Goal: Task Accomplishment & Management: Use online tool/utility

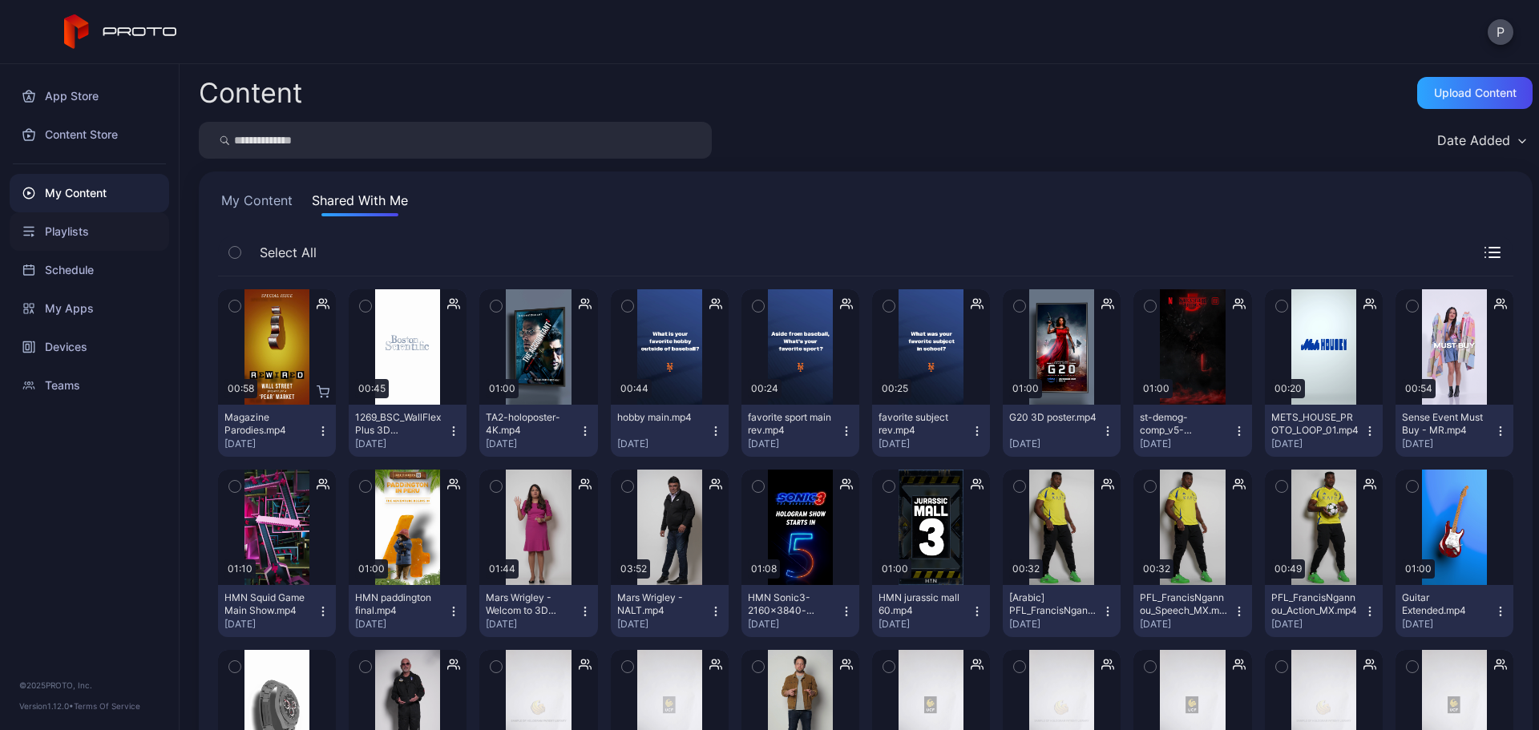
scroll to position [214, 0]
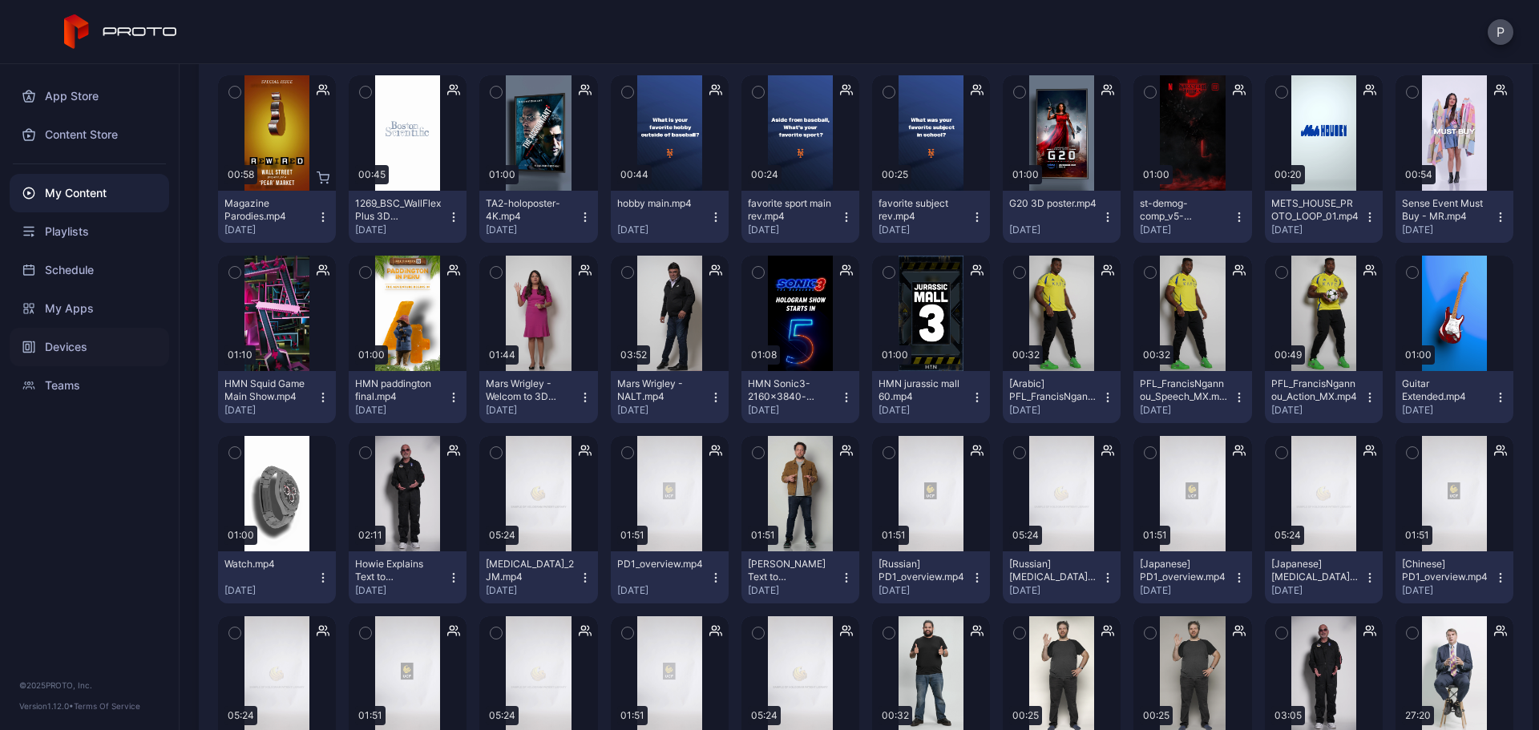
click at [79, 350] on div "Devices" at bounding box center [90, 347] width 160 height 38
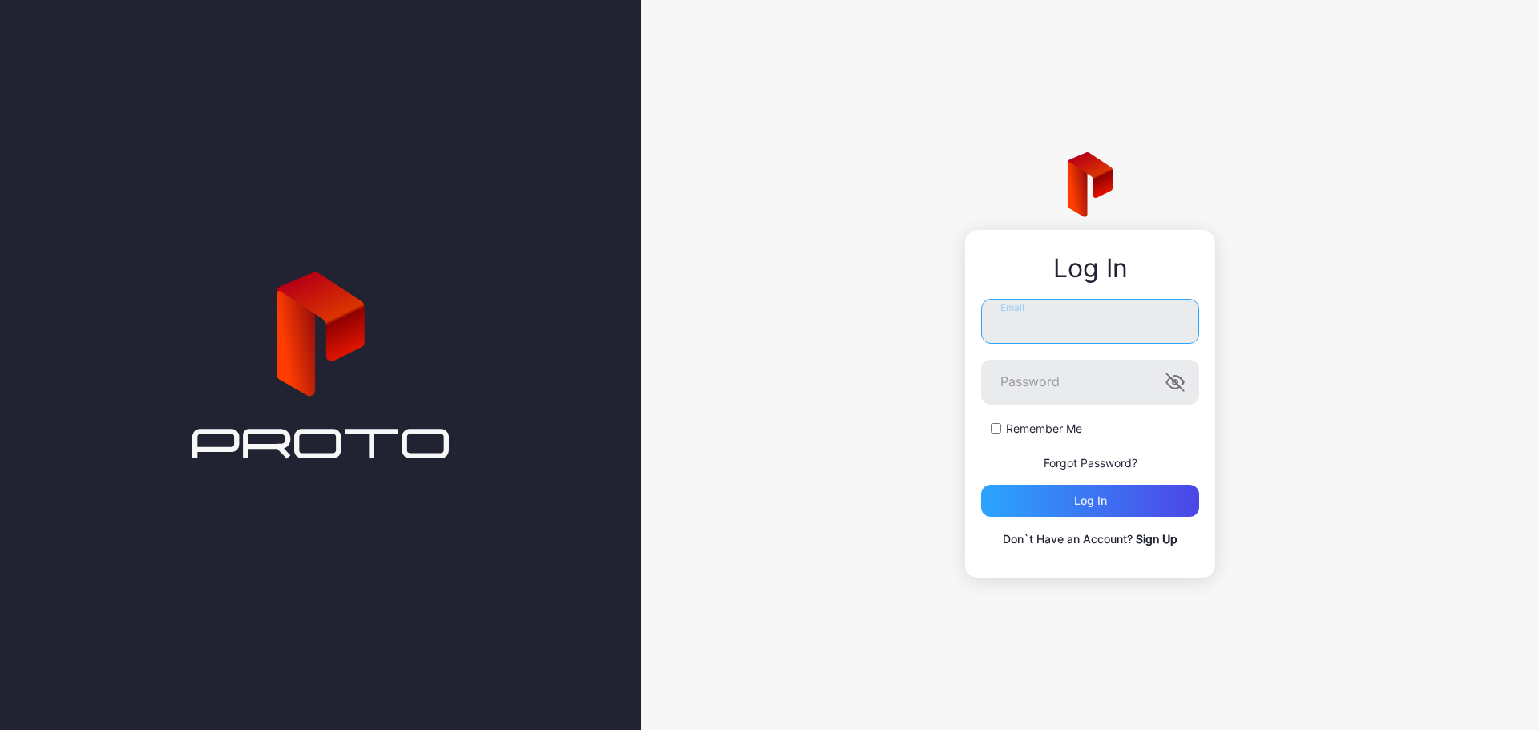
type input "**********"
click at [1166, 503] on div "Log in" at bounding box center [1090, 501] width 218 height 32
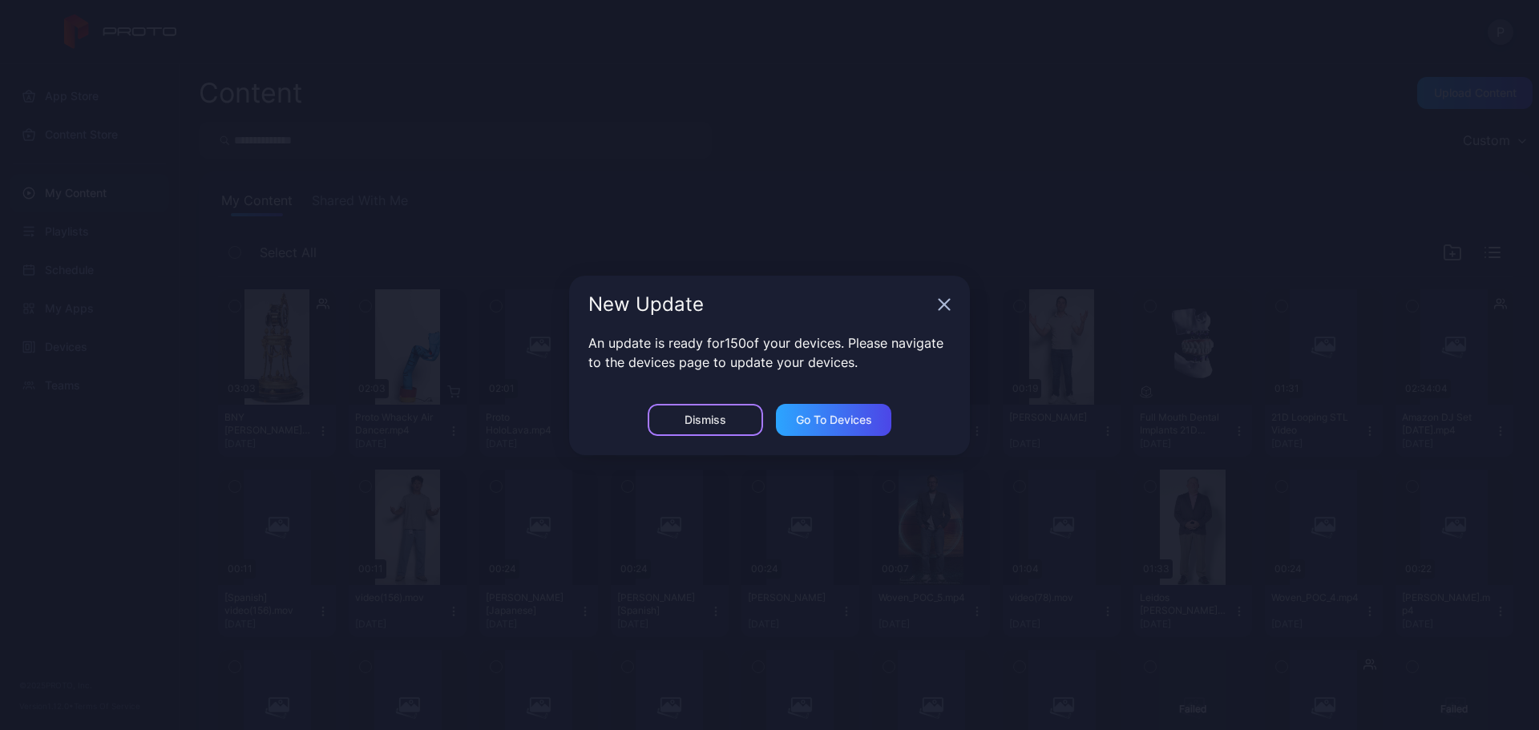
click at [702, 411] on div "Dismiss" at bounding box center [705, 420] width 115 height 32
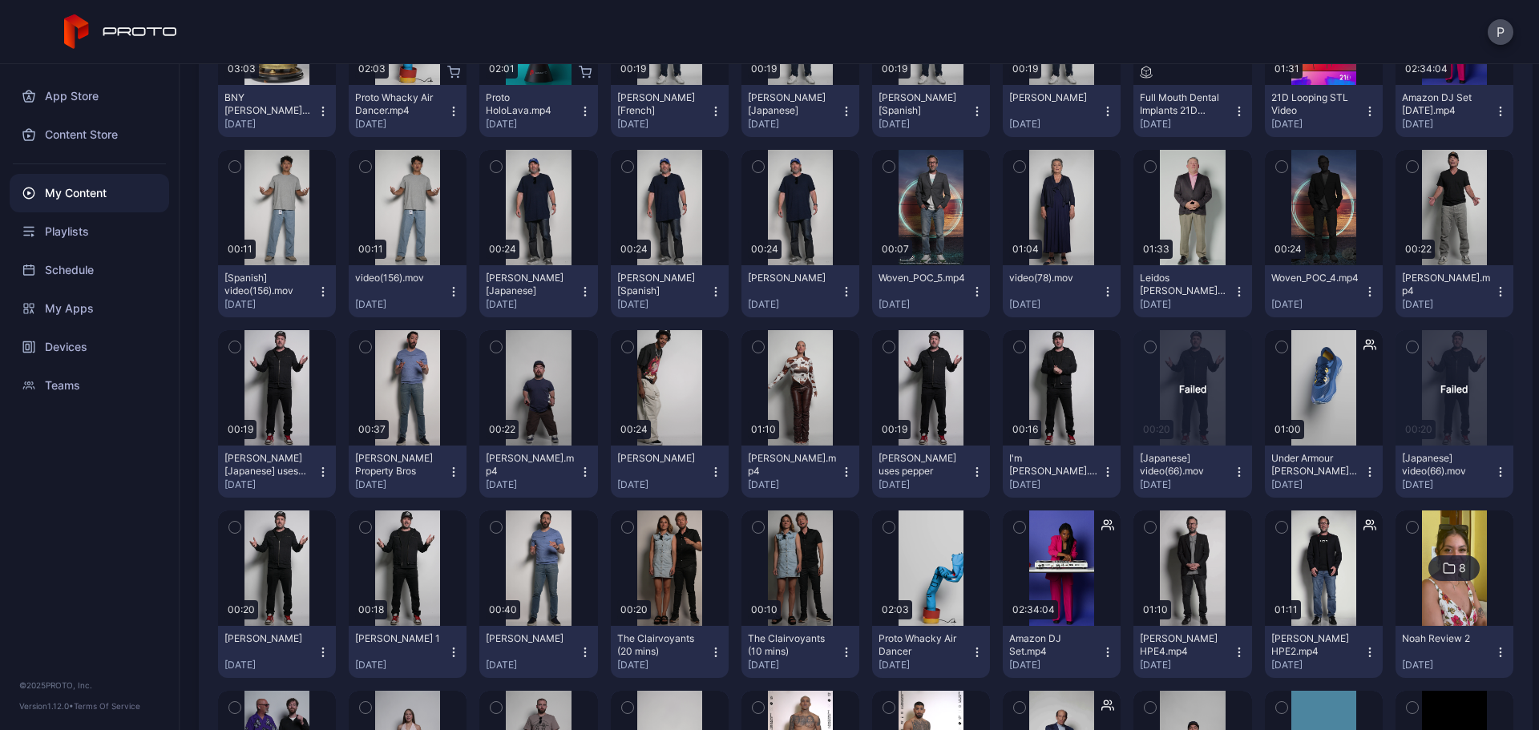
scroll to position [321, 0]
click at [127, 330] on div "Devices" at bounding box center [90, 347] width 160 height 38
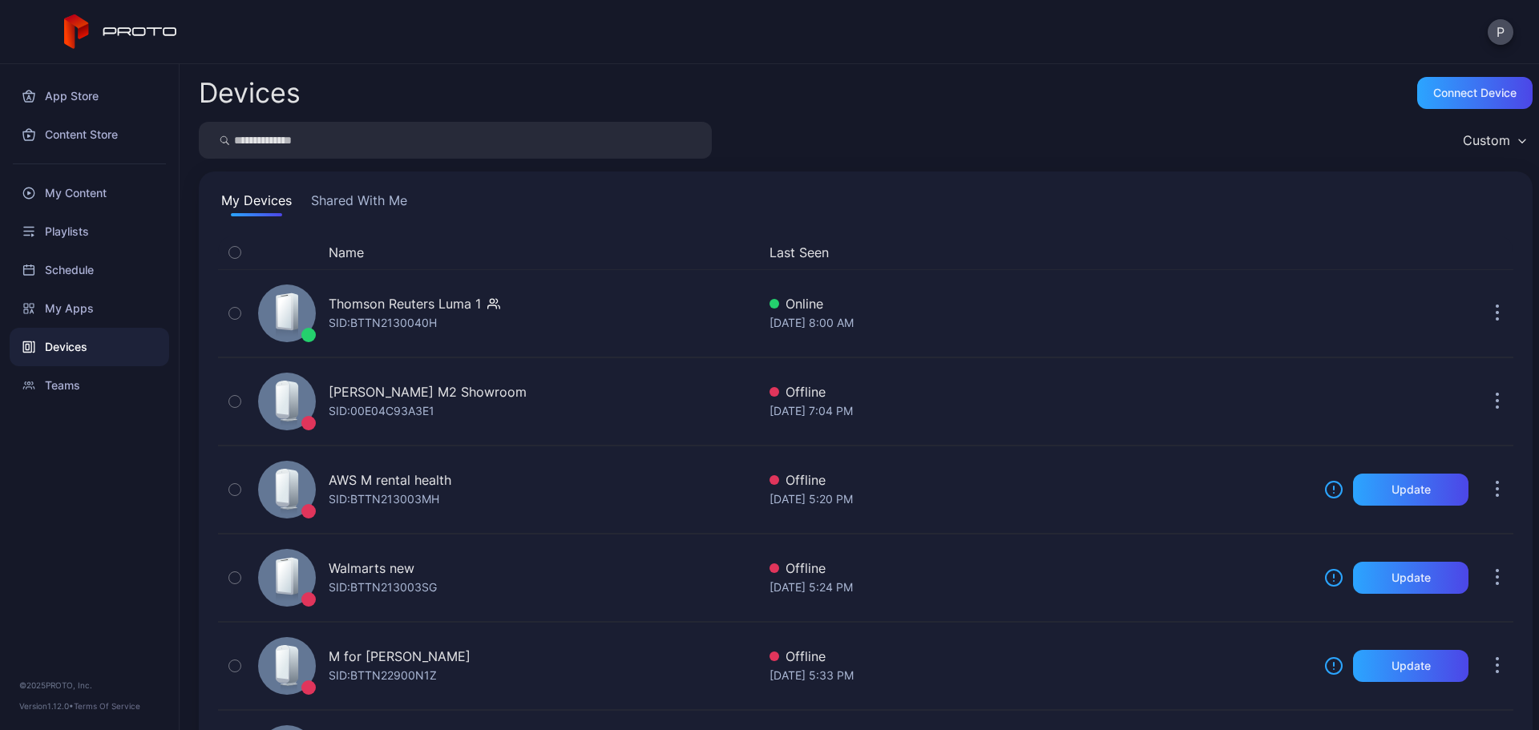
click at [284, 139] on input "search" at bounding box center [455, 140] width 513 height 37
type input "*******"
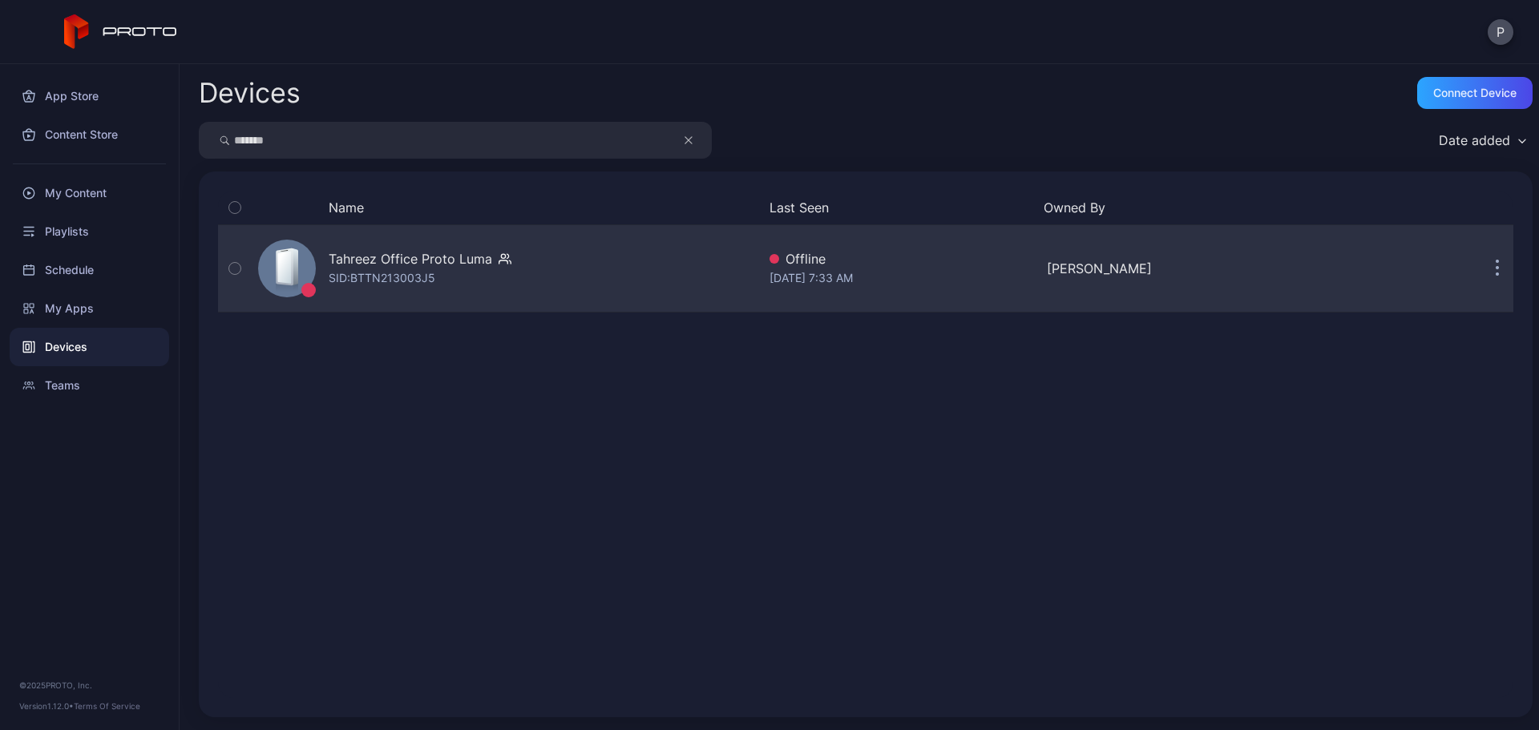
click at [590, 259] on div "Tahreez Office Proto [PERSON_NAME]: BTTN213003J5" at bounding box center [504, 268] width 505 height 80
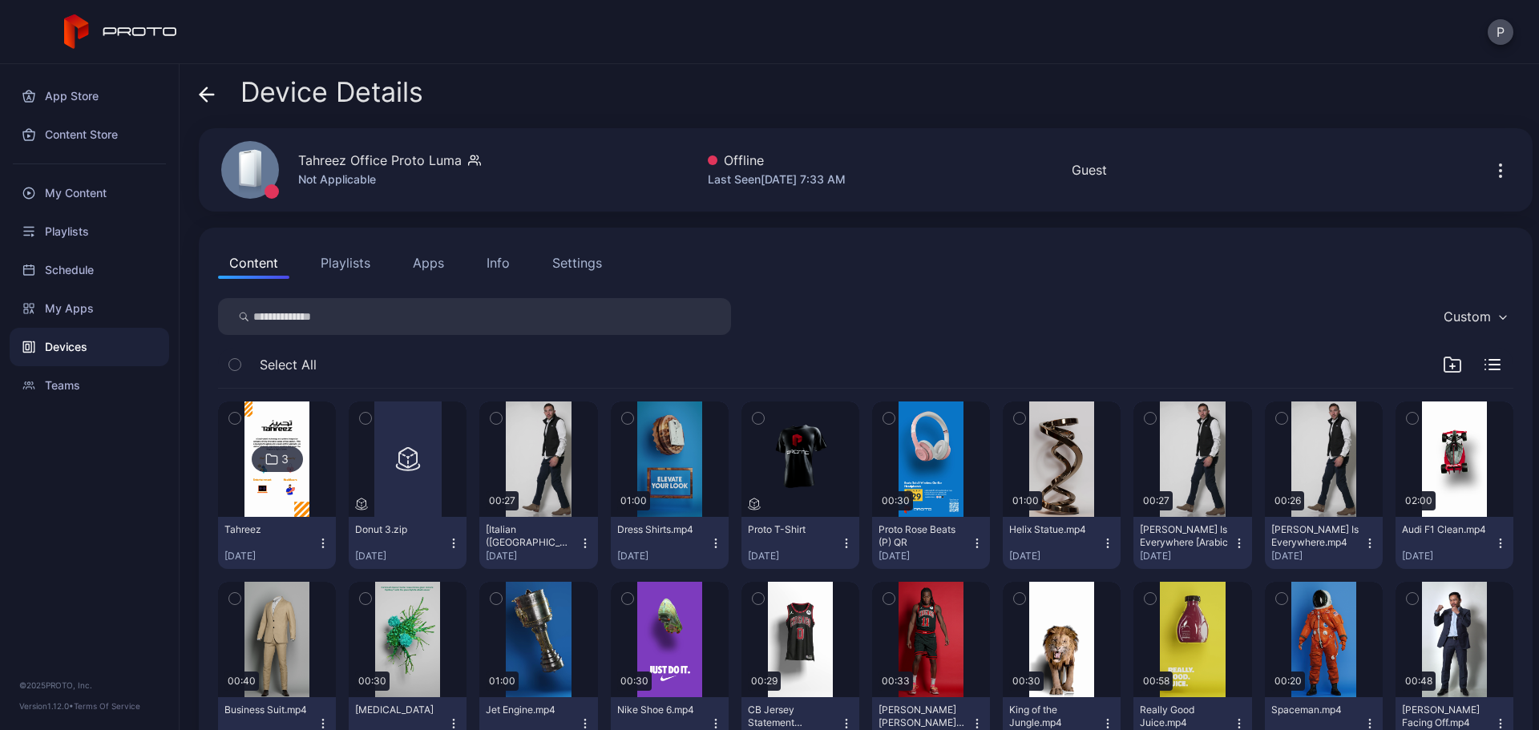
click at [281, 495] on img at bounding box center [276, 459] width 65 height 115
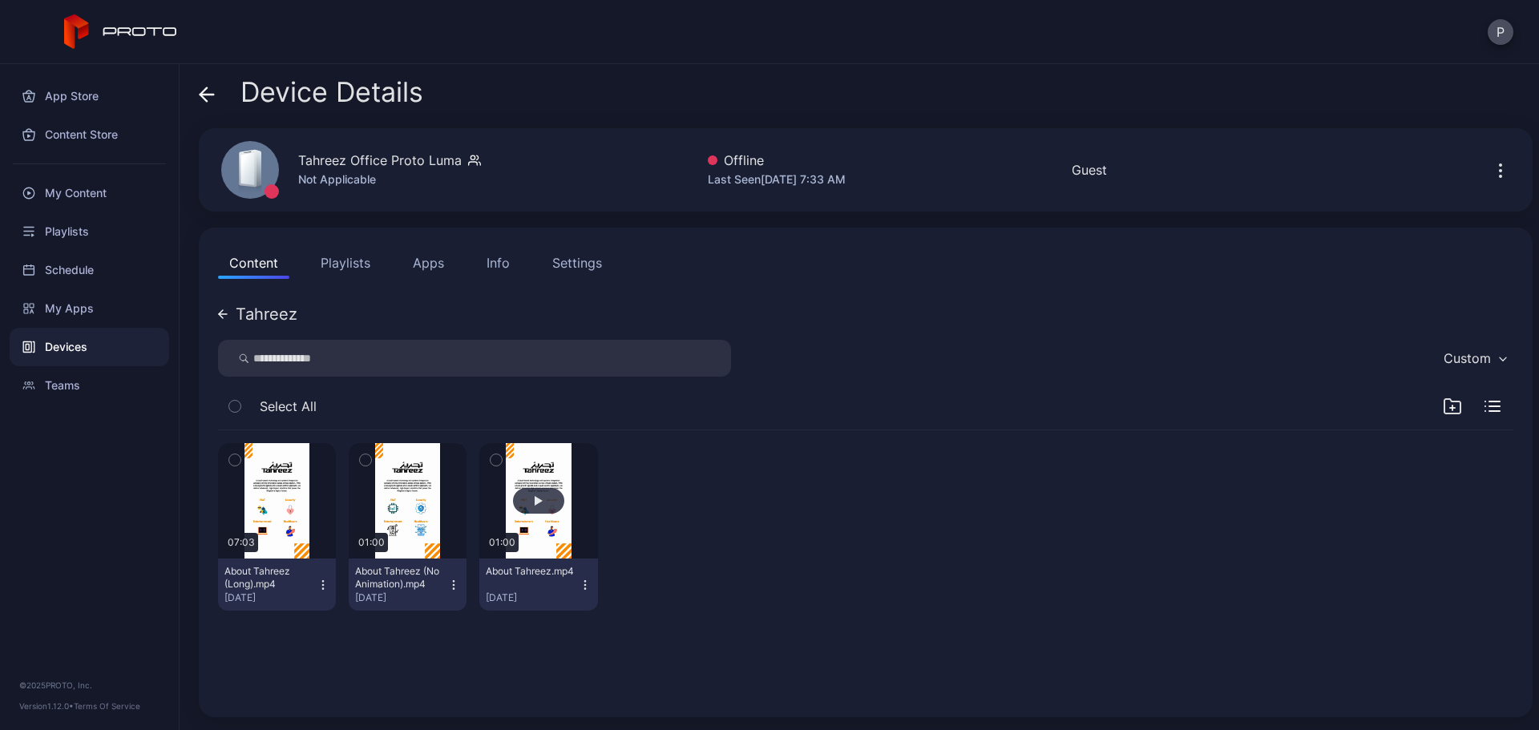
click at [505, 518] on button "button" at bounding box center [538, 500] width 118 height 115
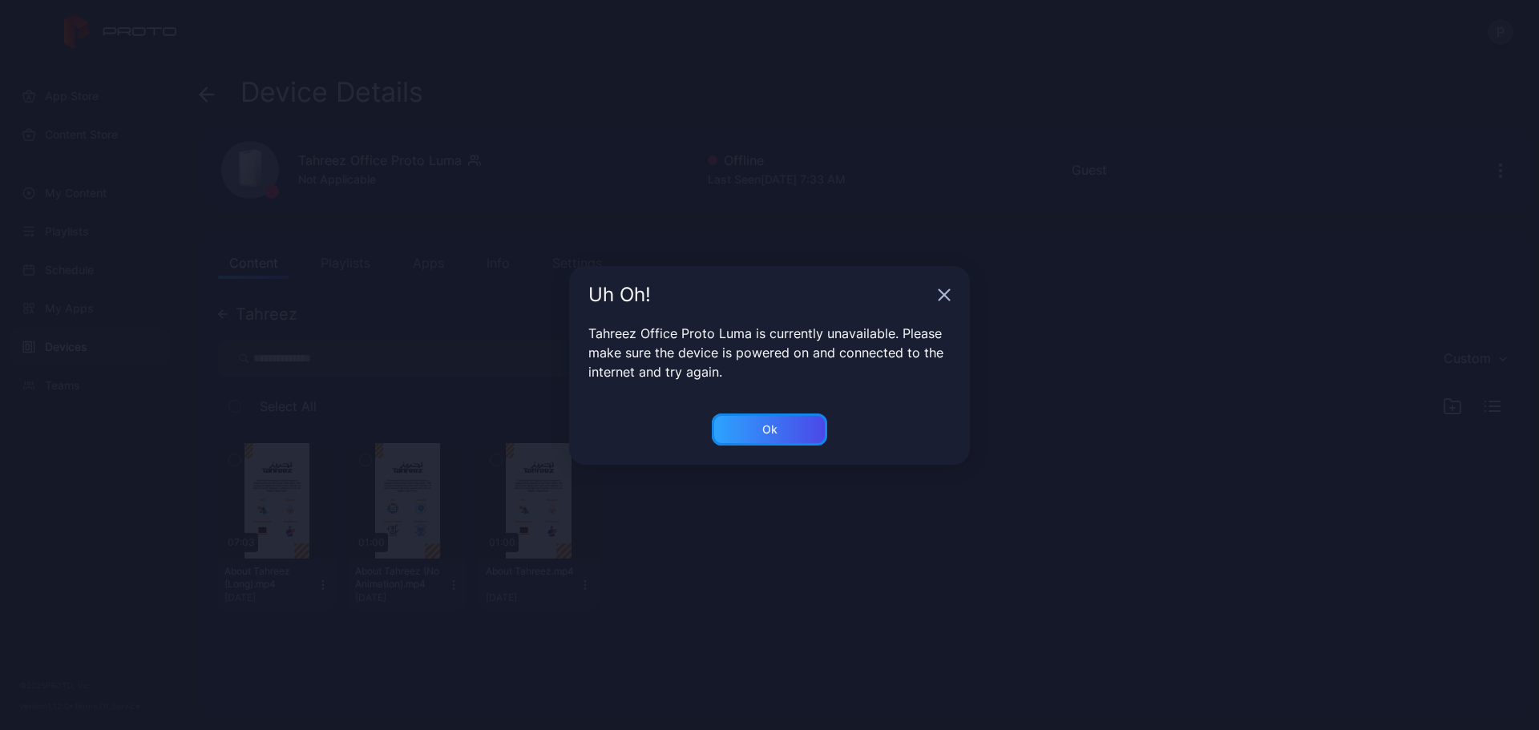
click at [811, 432] on div "Ok" at bounding box center [769, 430] width 115 height 32
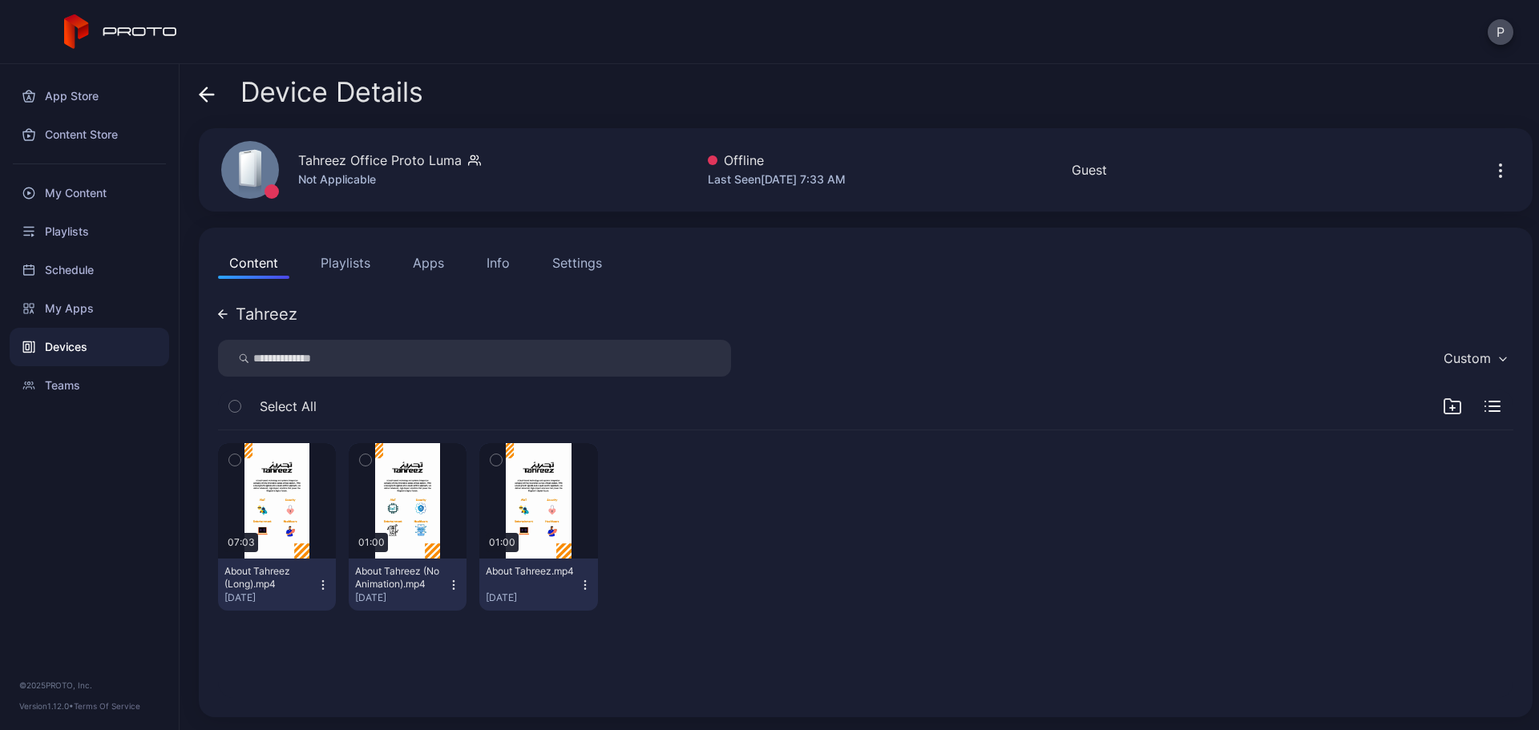
click at [261, 313] on div "Tahreez" at bounding box center [267, 314] width 62 height 16
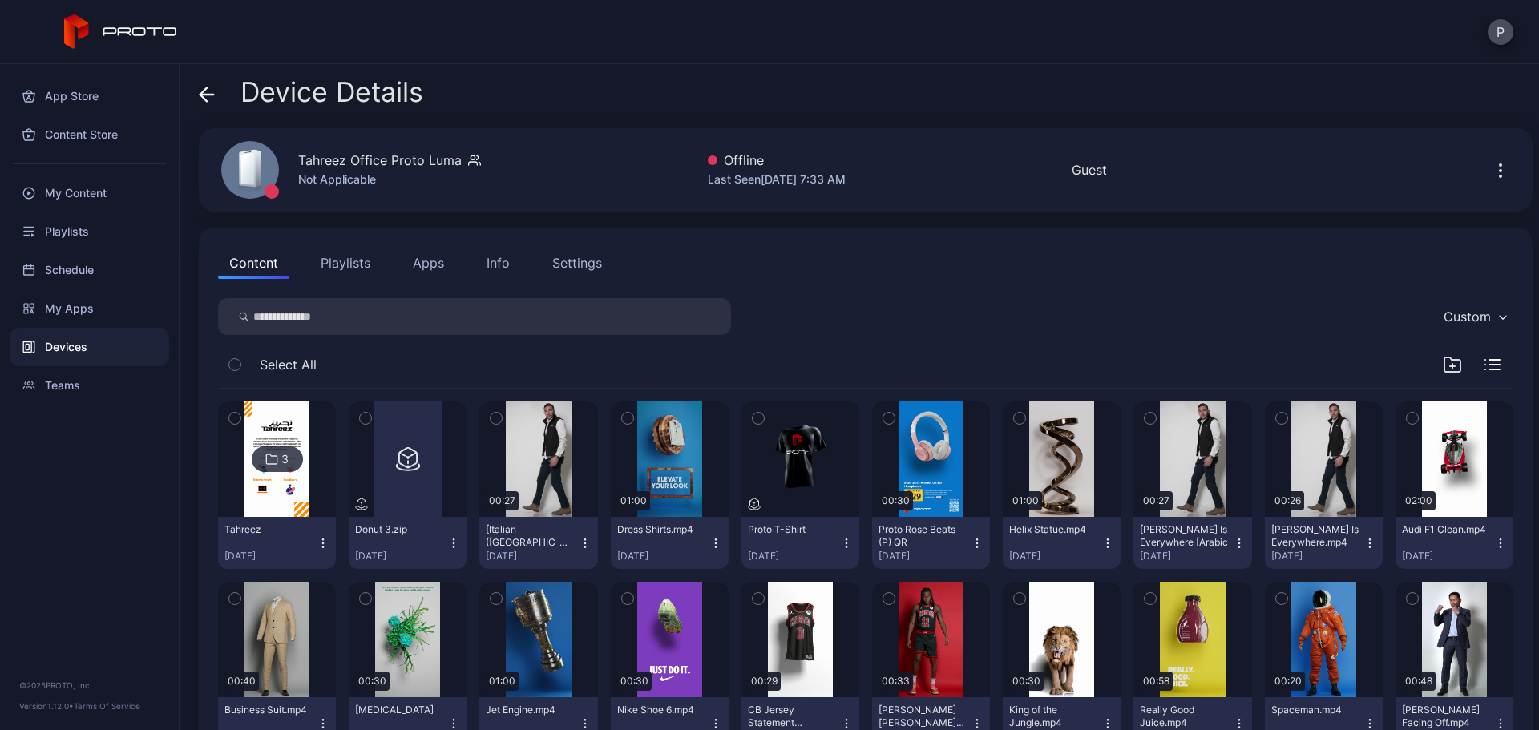
click at [209, 103] on span at bounding box center [207, 92] width 16 height 30
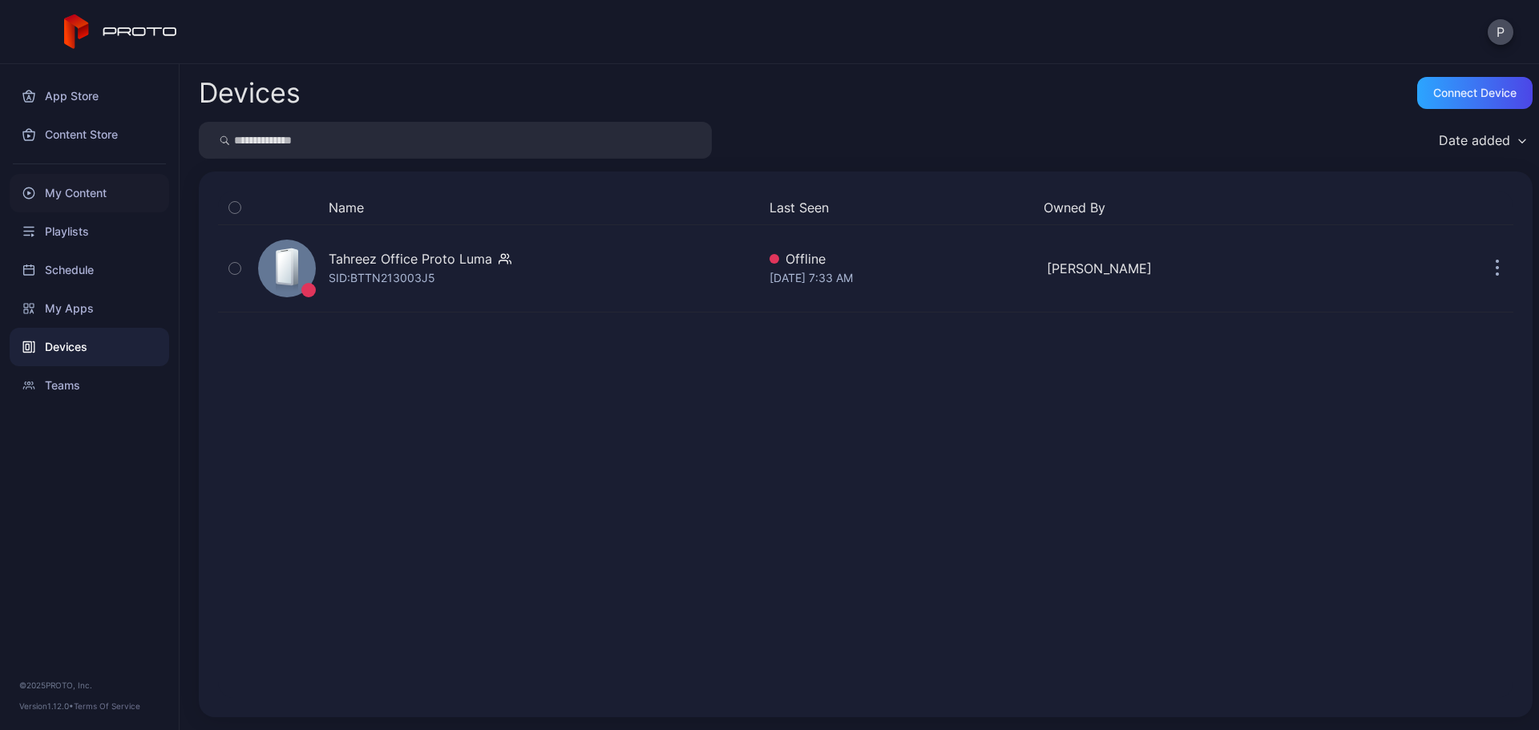
click at [127, 202] on div "My Content" at bounding box center [90, 193] width 160 height 38
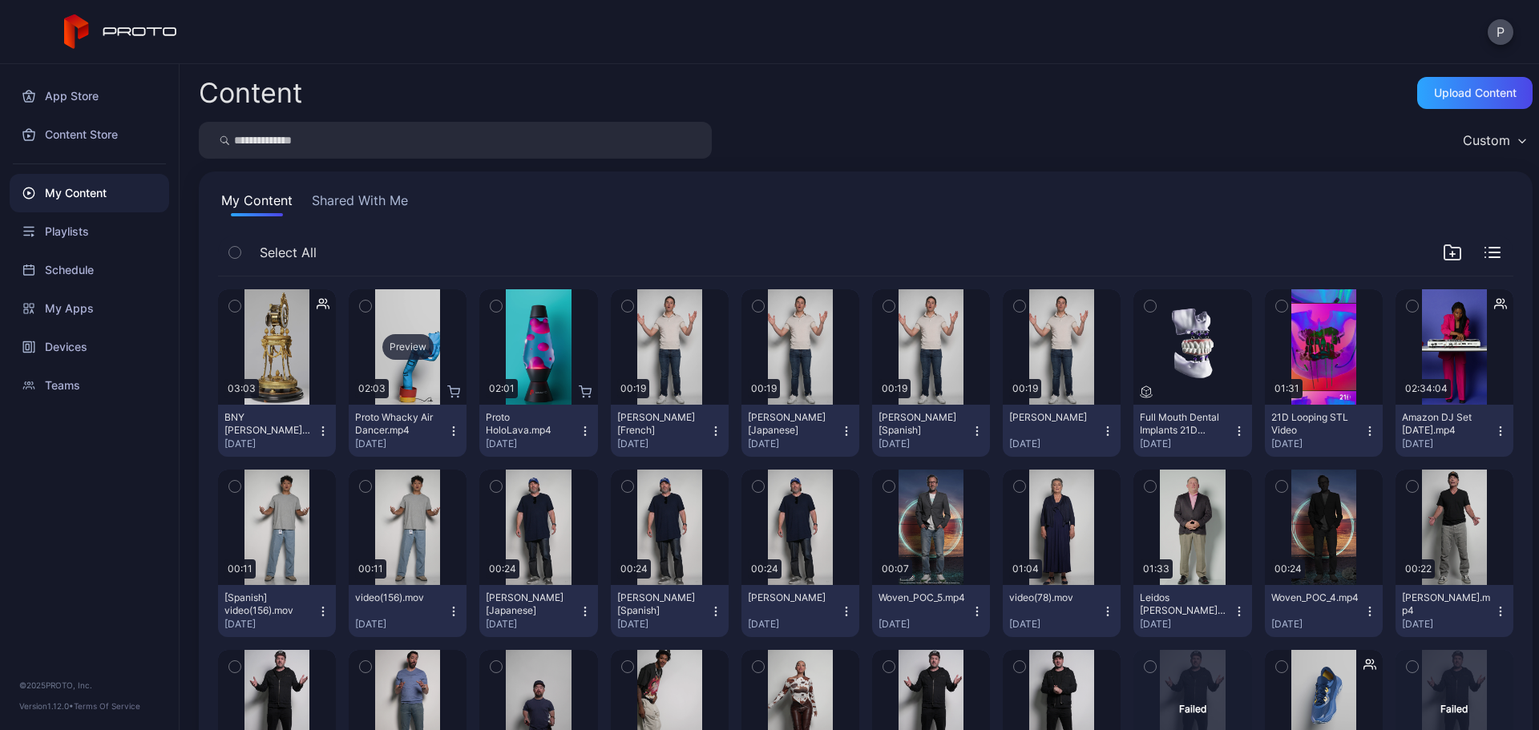
click at [397, 374] on div "Preview" at bounding box center [408, 346] width 118 height 115
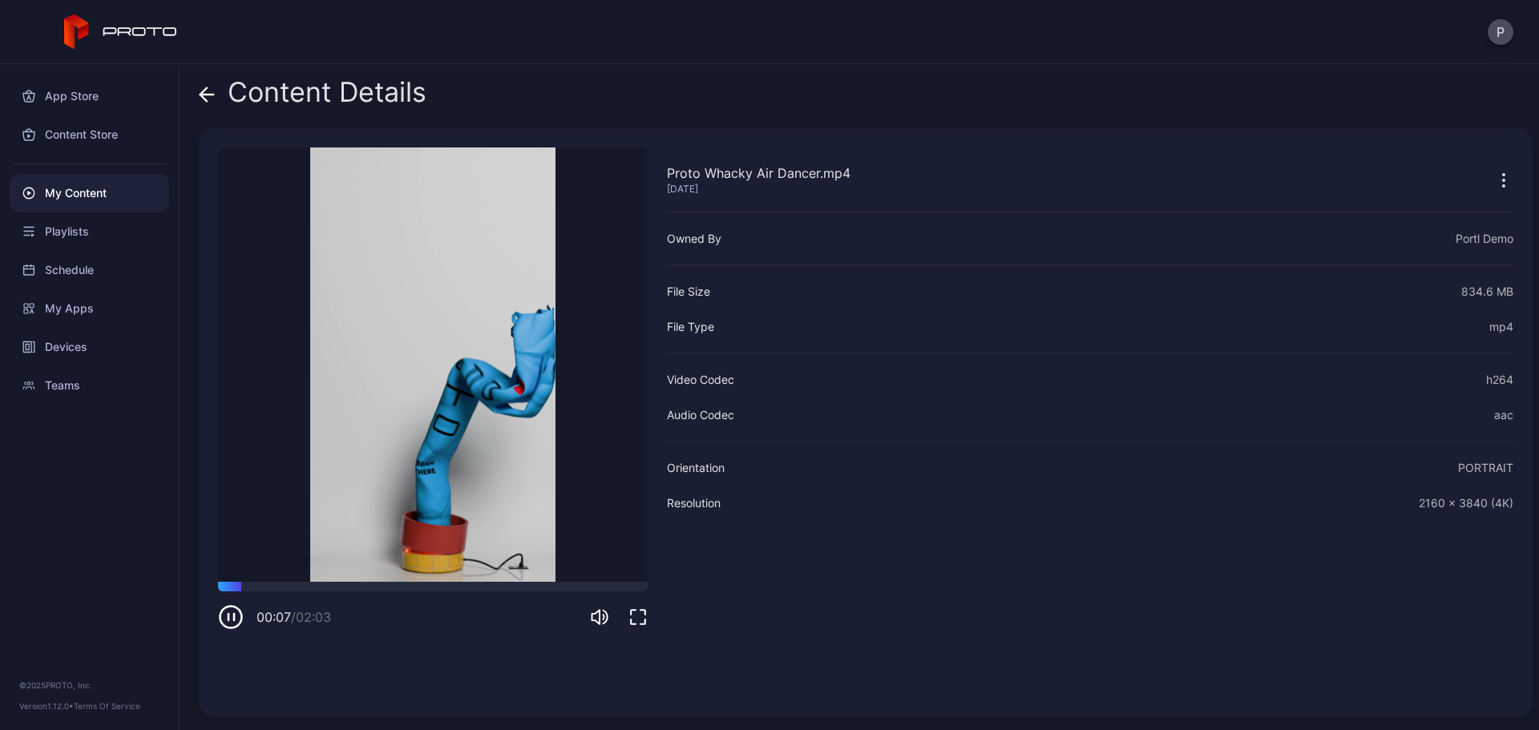
click at [206, 91] on icon at bounding box center [207, 95] width 16 height 16
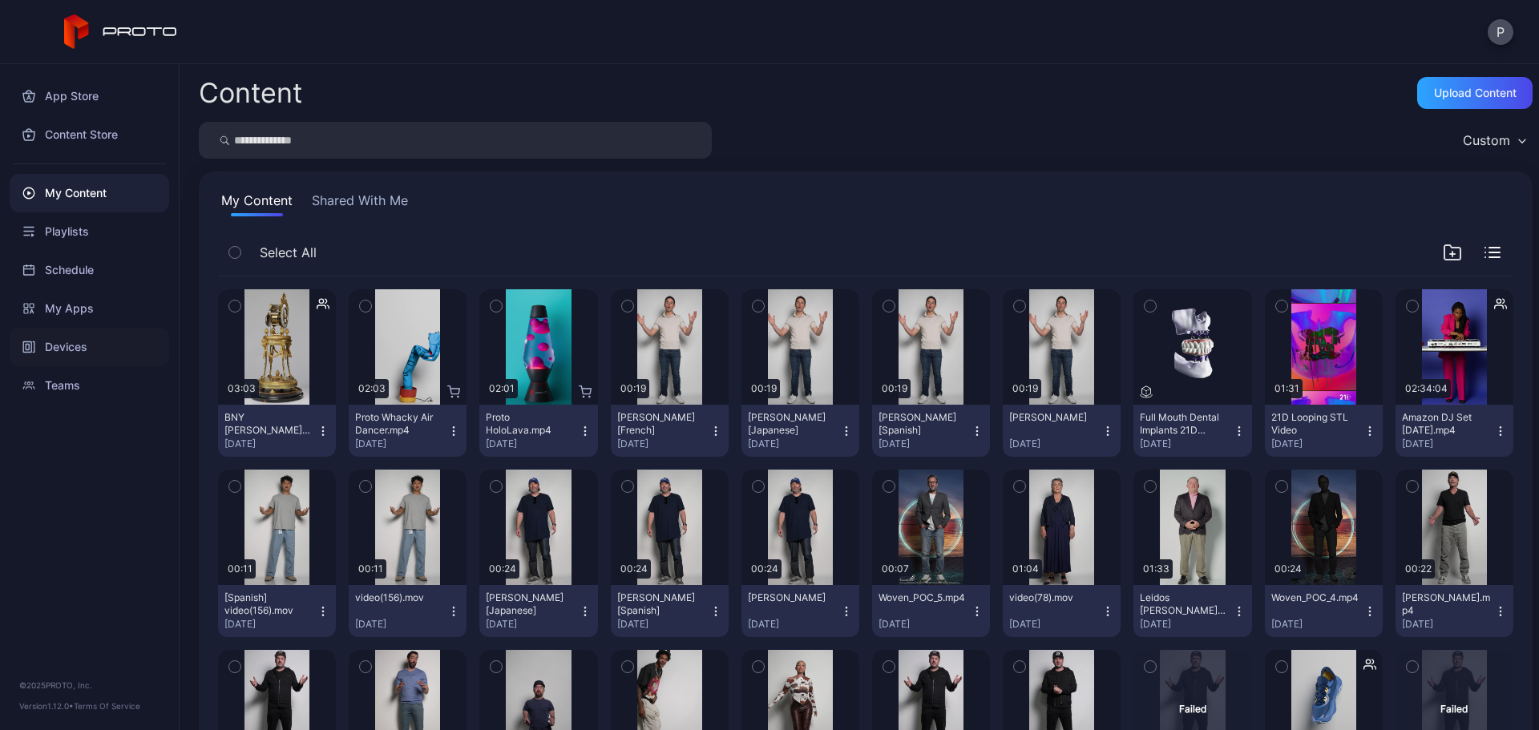
click at [80, 345] on div "Devices" at bounding box center [90, 347] width 160 height 38
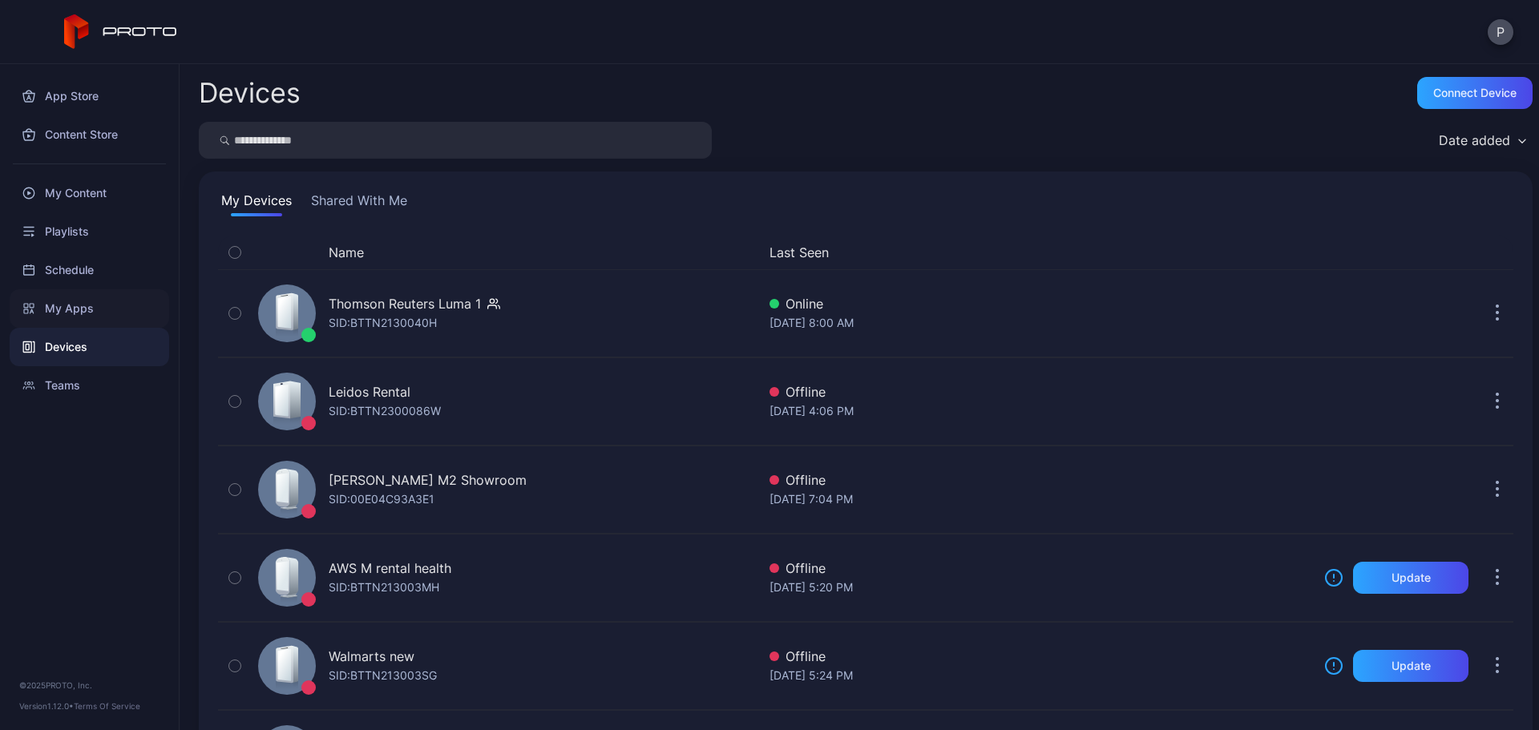
click at [102, 306] on div "My Apps" at bounding box center [90, 308] width 160 height 38
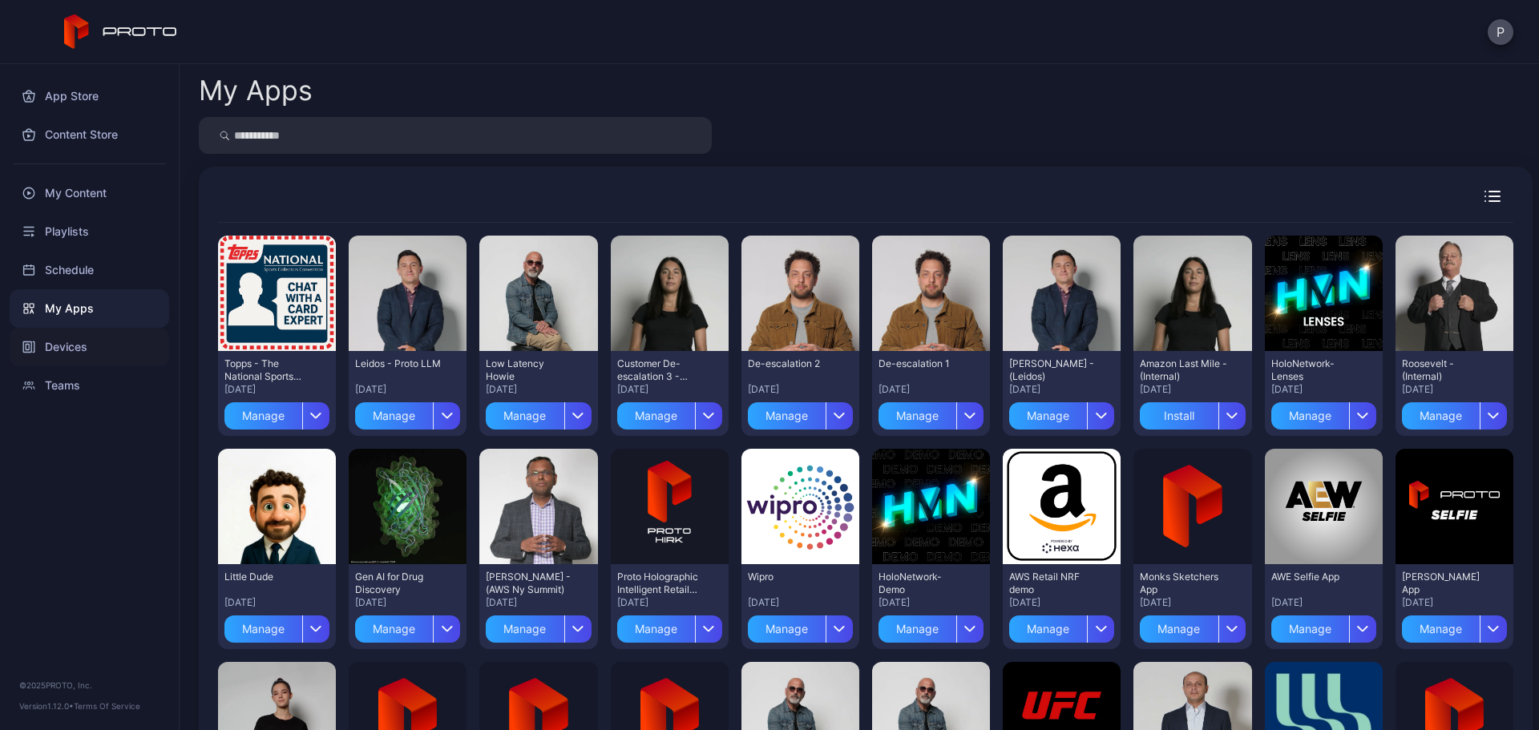
click at [104, 356] on div "Devices" at bounding box center [90, 347] width 160 height 38
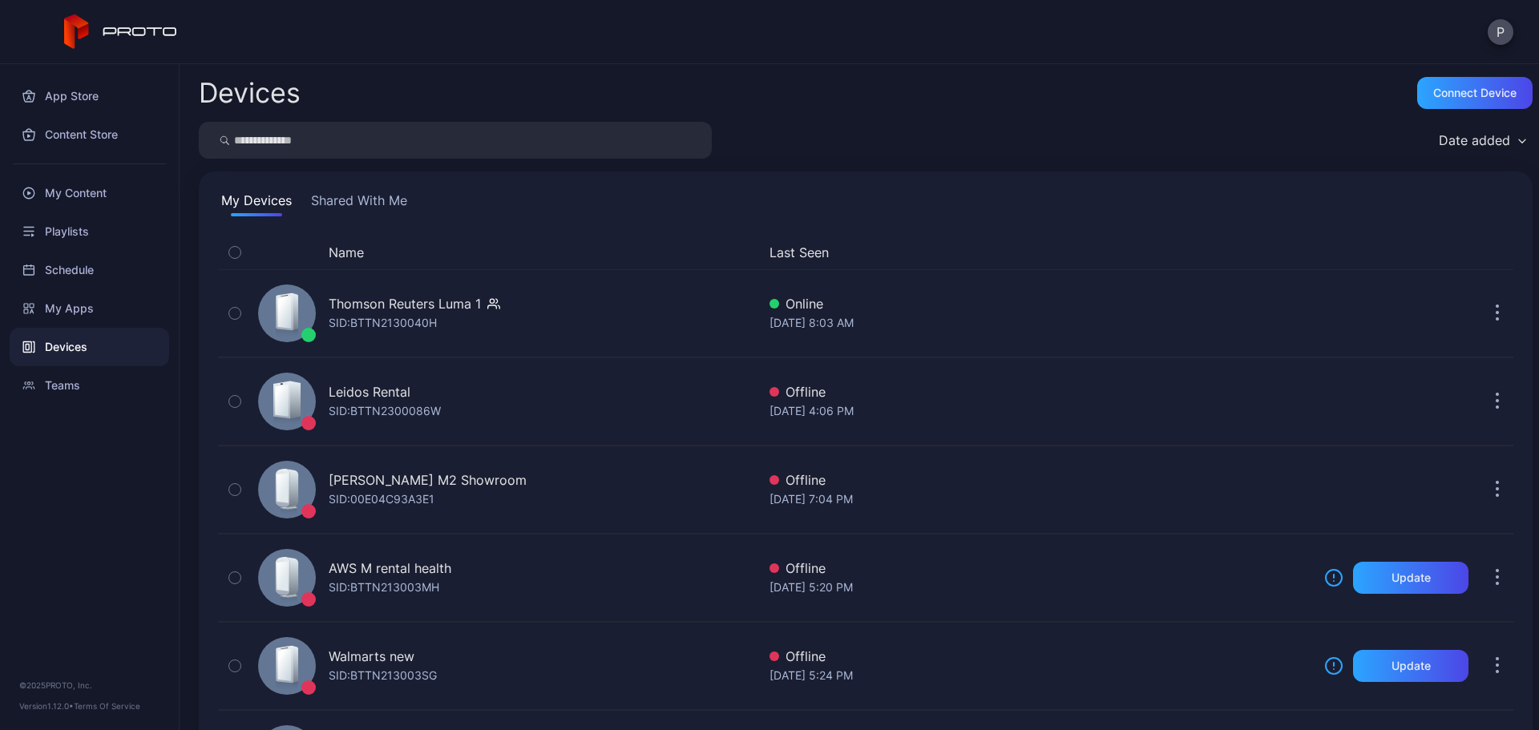
click at [402, 202] on button "Shared With Me" at bounding box center [359, 204] width 103 height 26
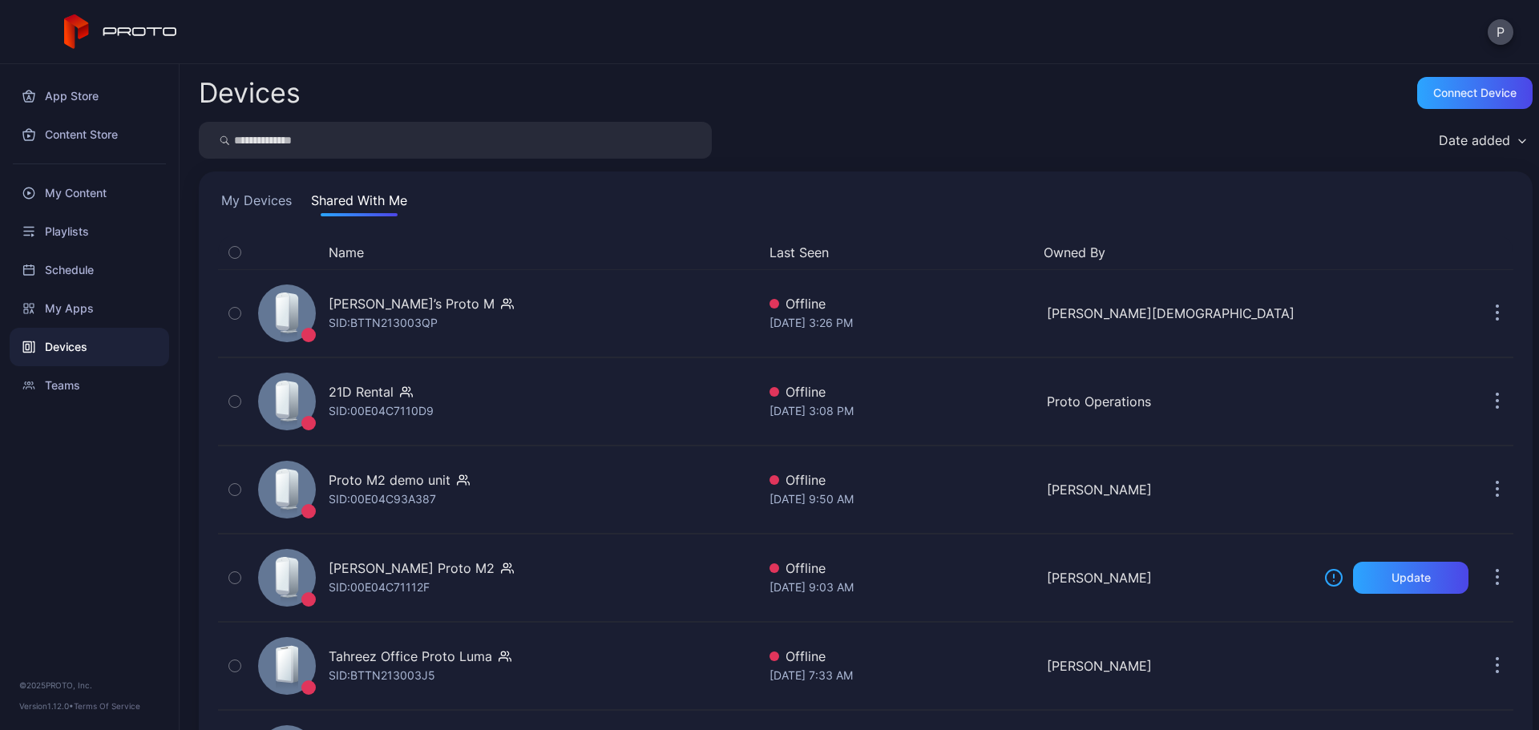
click at [529, 131] on input "search" at bounding box center [455, 140] width 513 height 37
type input "*******"
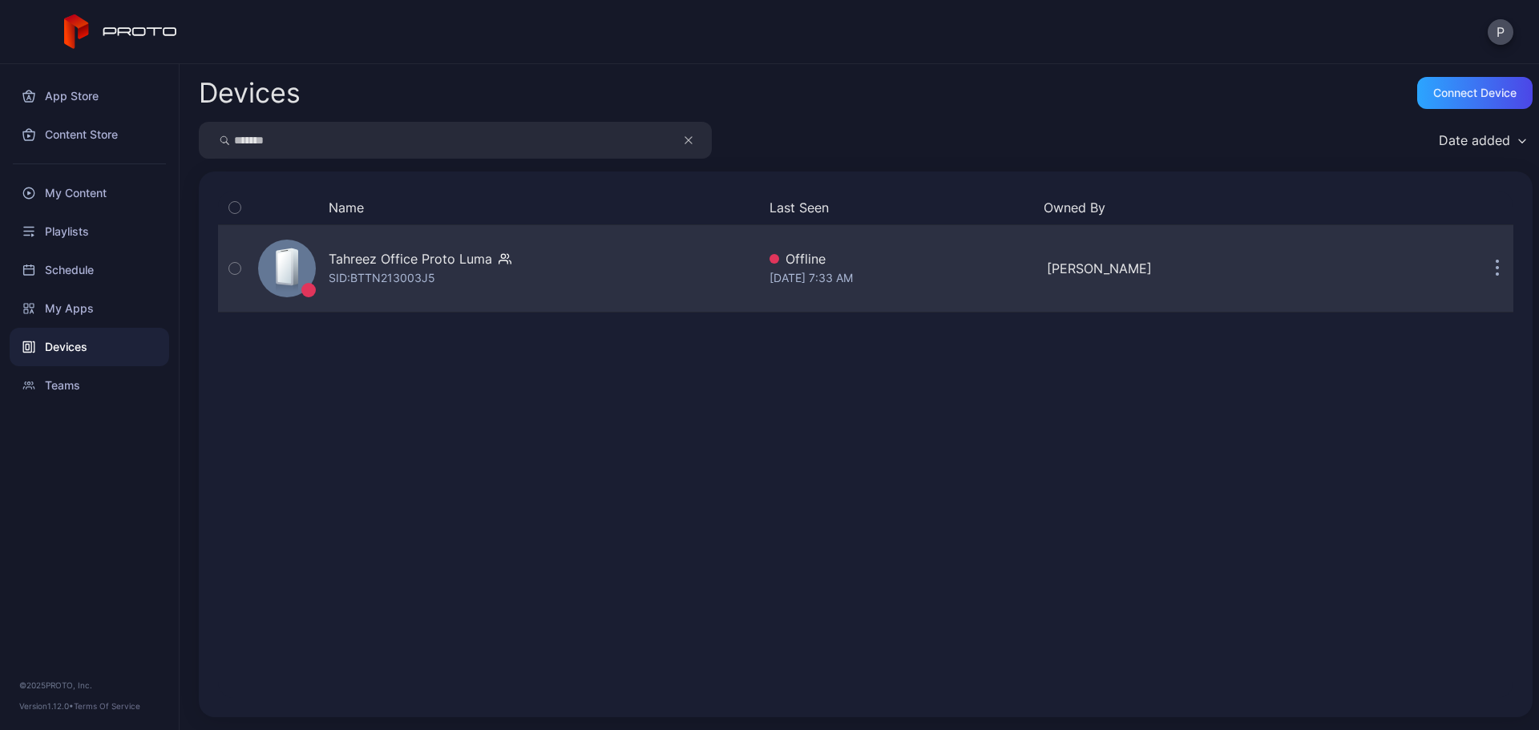
click at [673, 245] on div "Tahreez Office Proto [PERSON_NAME]: BTTN213003J5" at bounding box center [504, 268] width 505 height 80
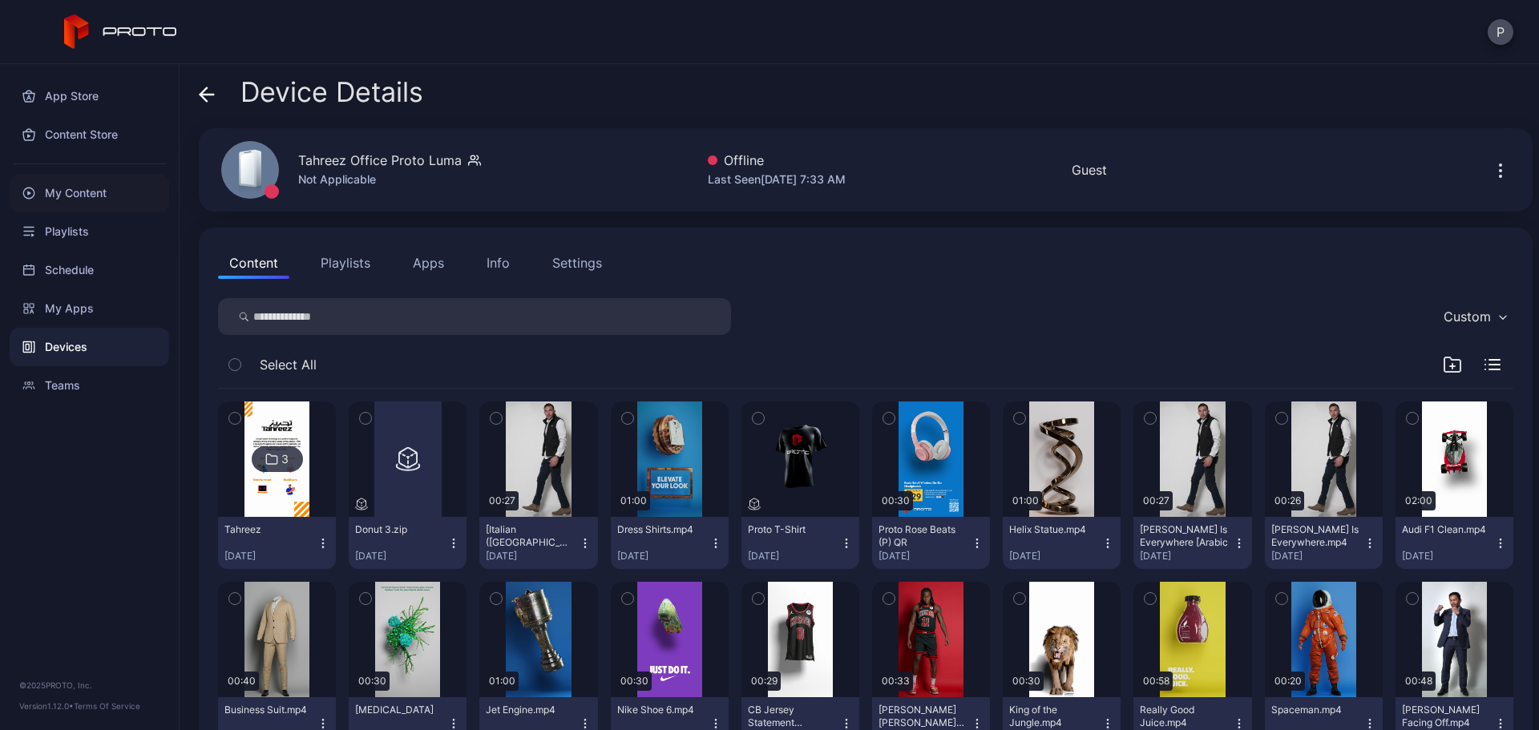
click at [110, 203] on div "My Content" at bounding box center [90, 193] width 160 height 38
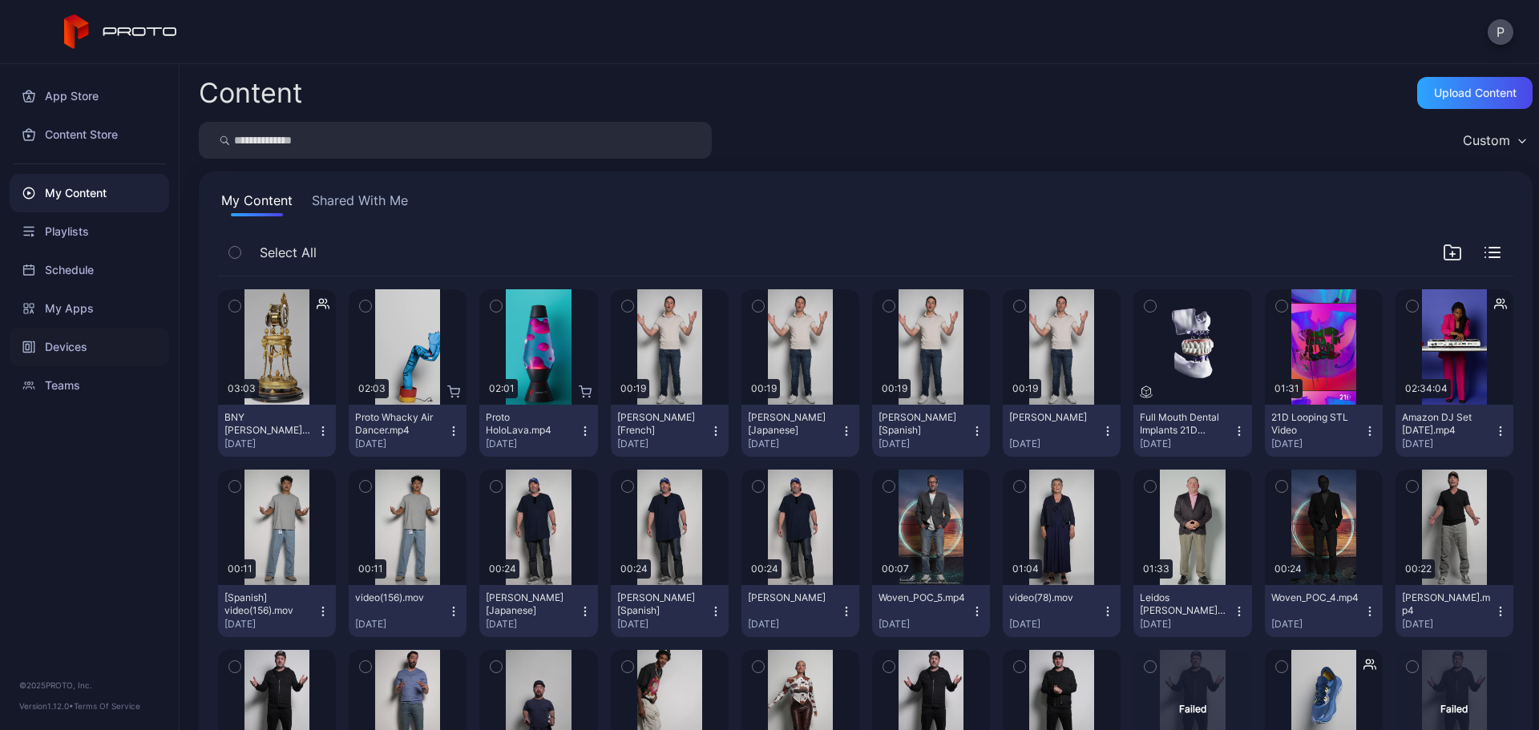
click at [158, 334] on div "Devices" at bounding box center [90, 347] width 160 height 38
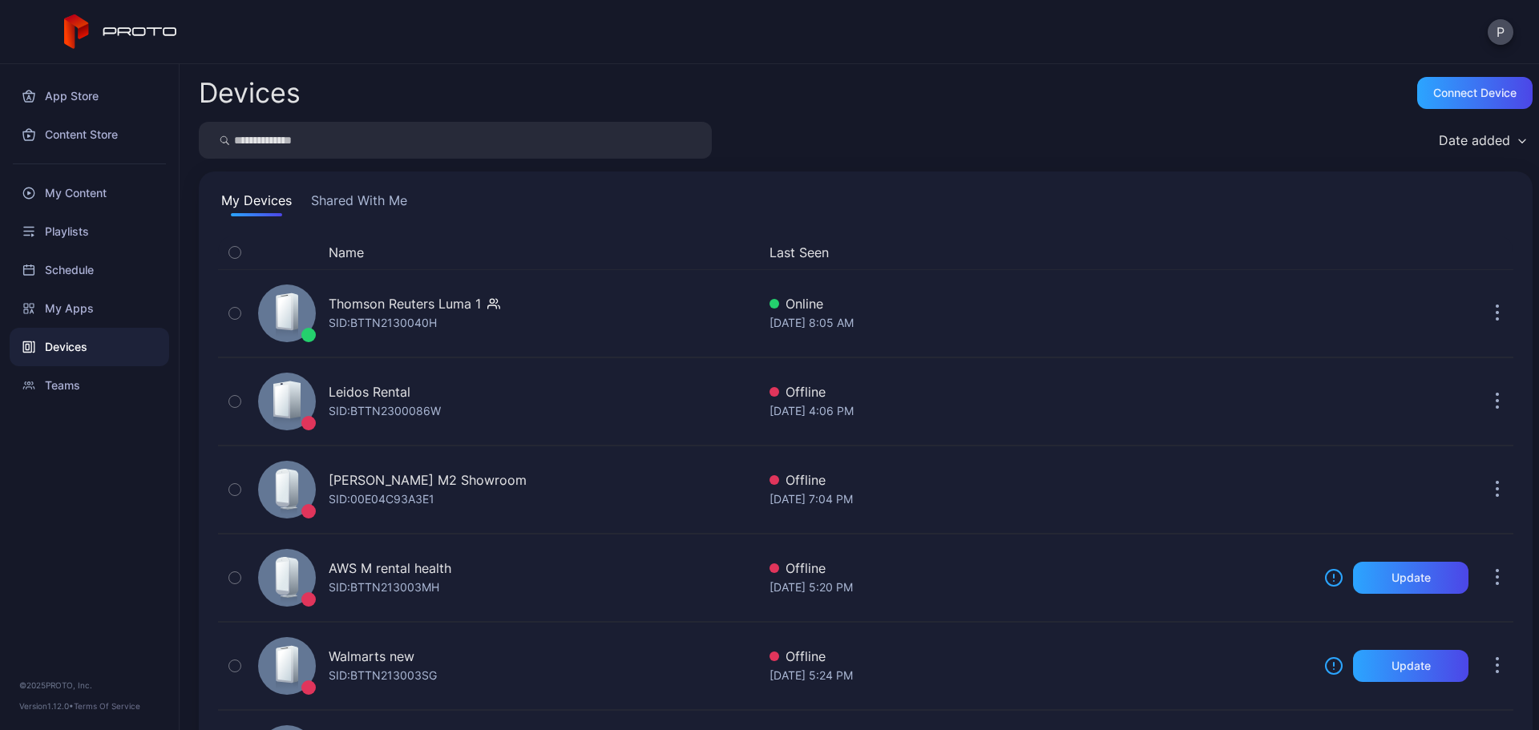
click at [351, 137] on input "search" at bounding box center [455, 140] width 513 height 37
type input "*******"
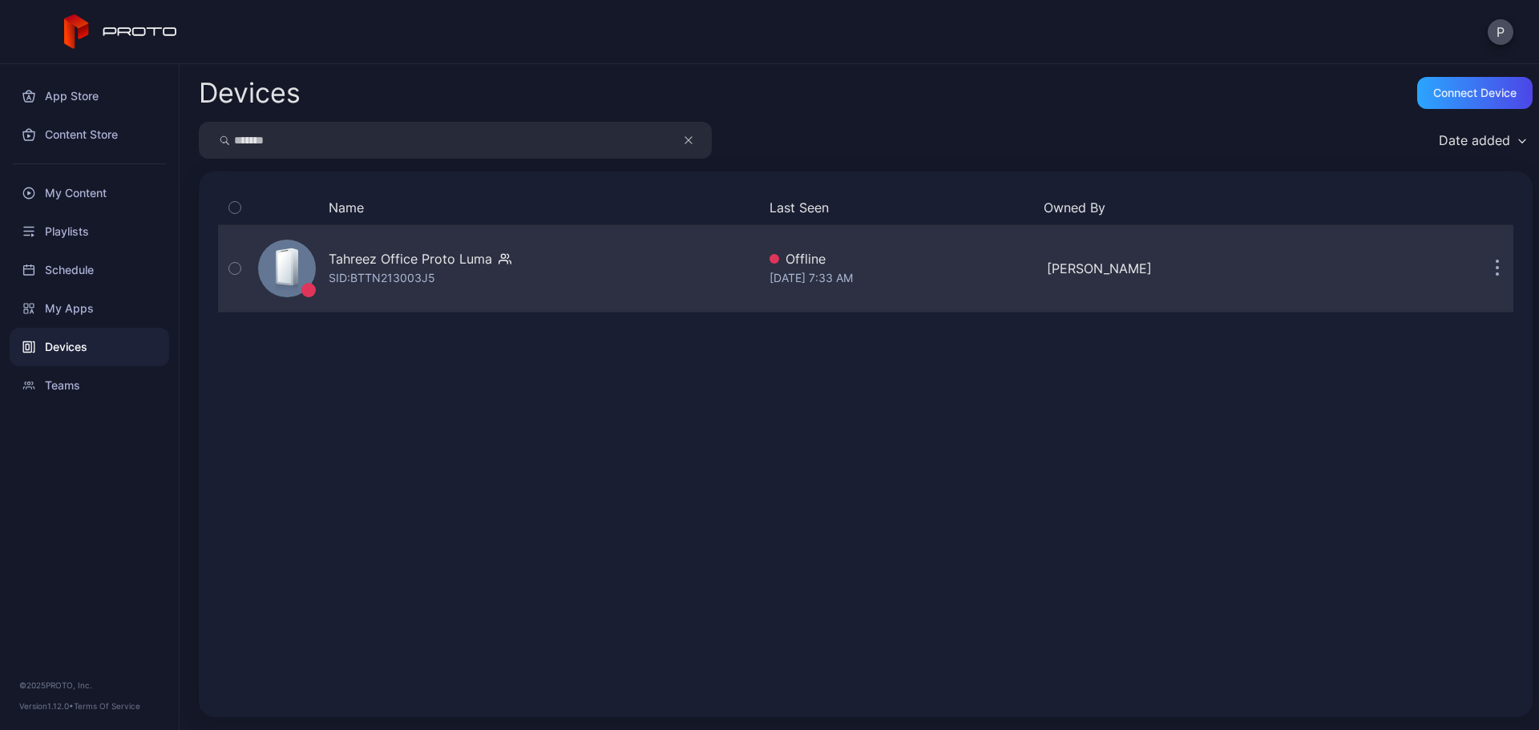
click at [530, 280] on div "Tahreez Office Proto [PERSON_NAME]: BTTN213003J5" at bounding box center [504, 268] width 505 height 80
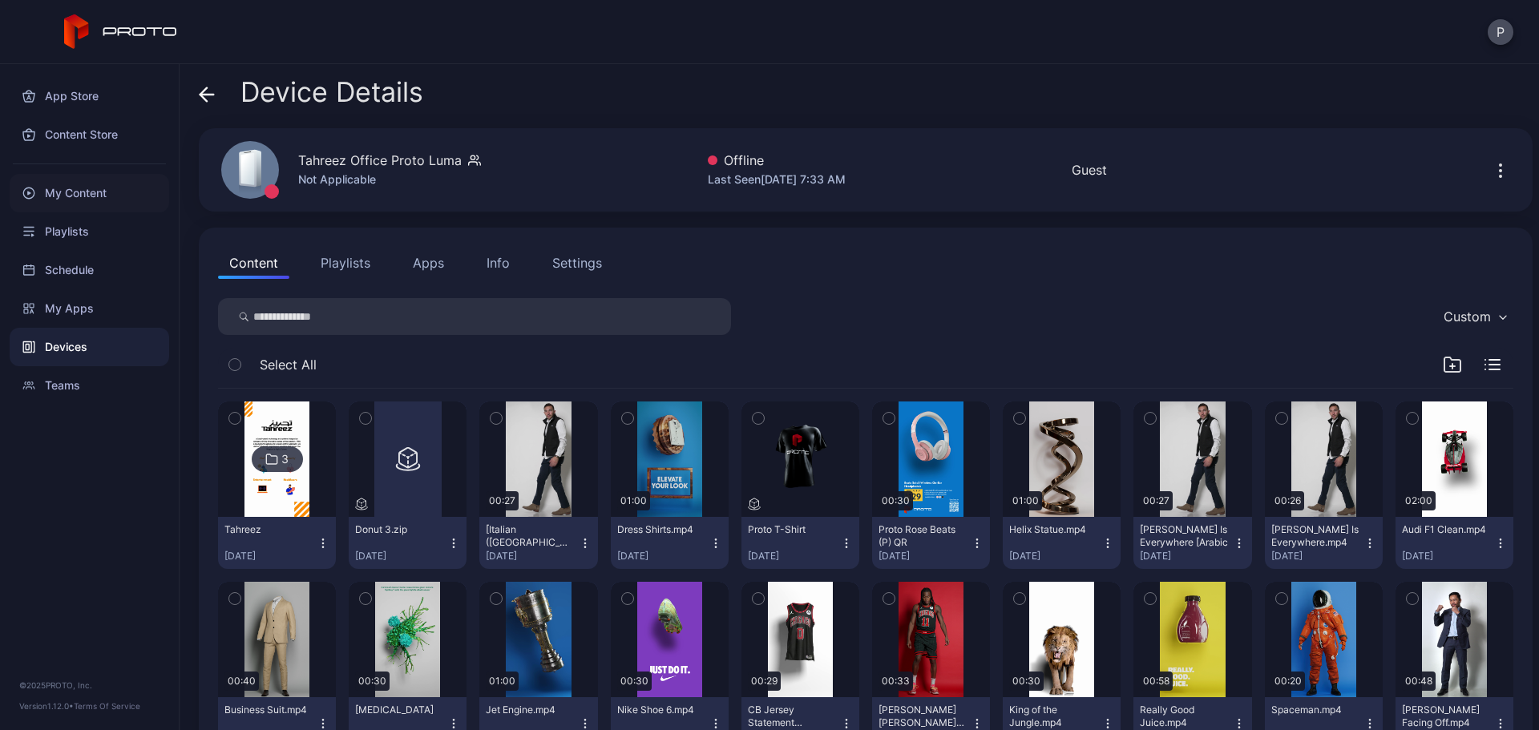
click at [58, 185] on div "My Content" at bounding box center [90, 193] width 160 height 38
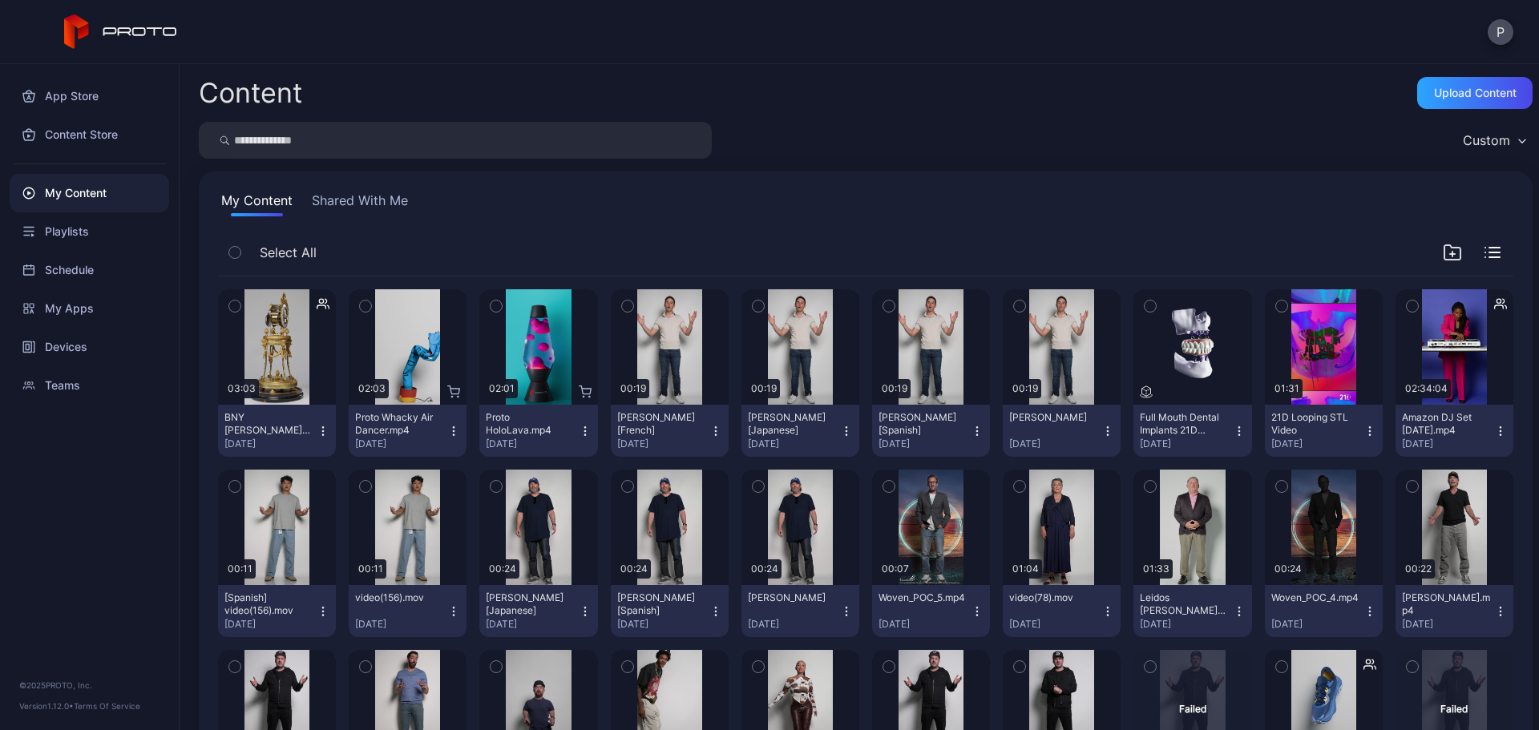
click at [1234, 436] on button "Full Mouth Dental Implants 21D Opaque [DATE]" at bounding box center [1192, 431] width 118 height 52
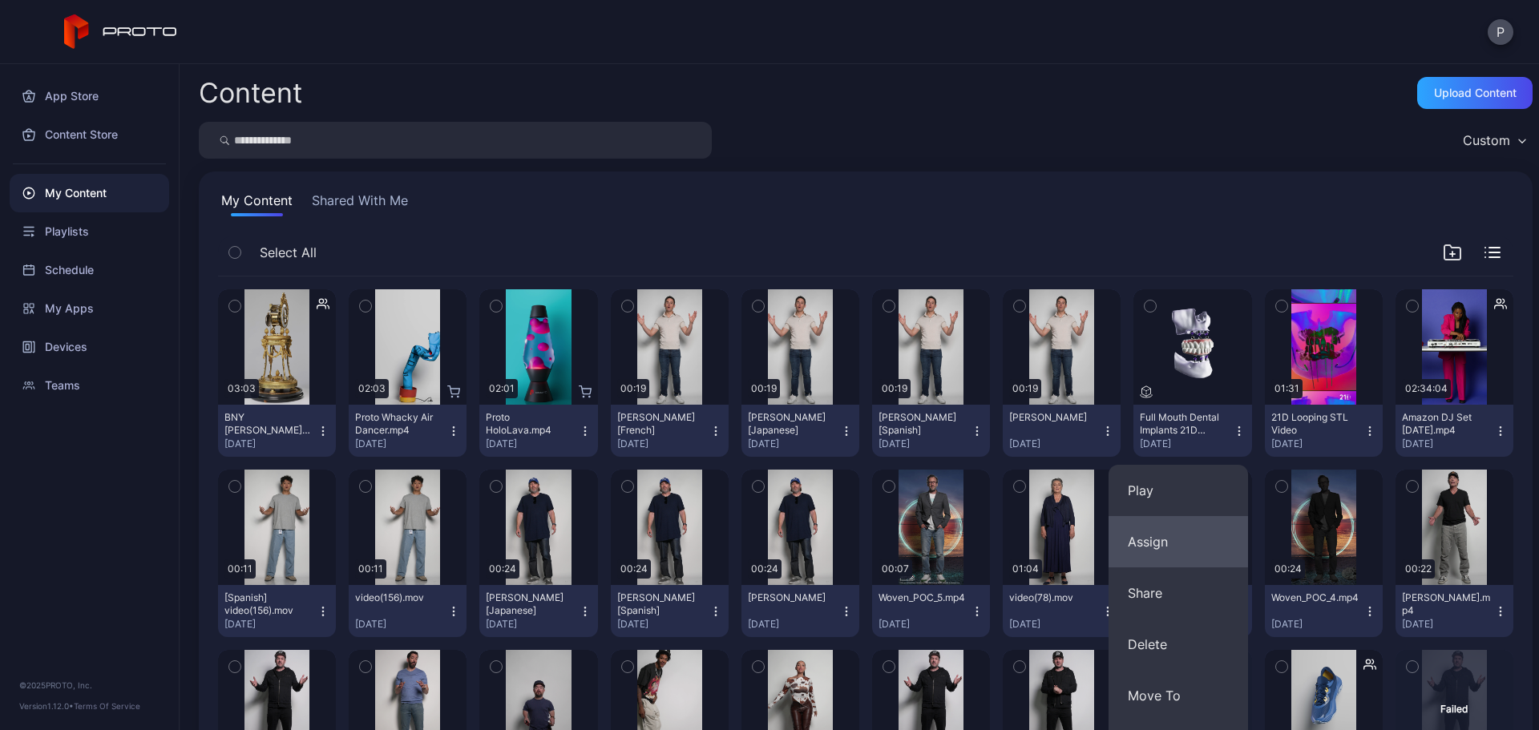
click at [1190, 526] on button "Assign" at bounding box center [1178, 541] width 139 height 51
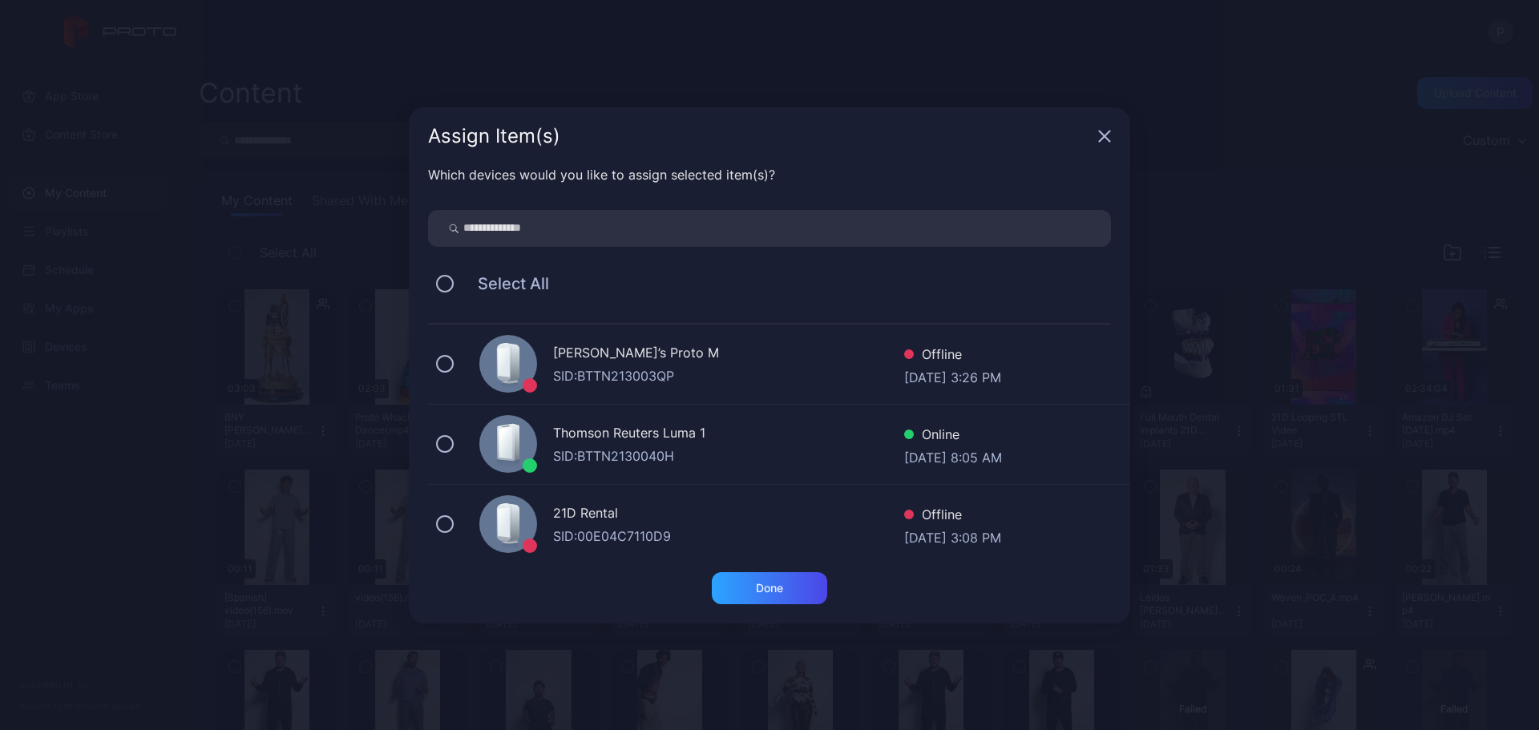
click at [923, 231] on input "search" at bounding box center [769, 228] width 683 height 37
type input "*******"
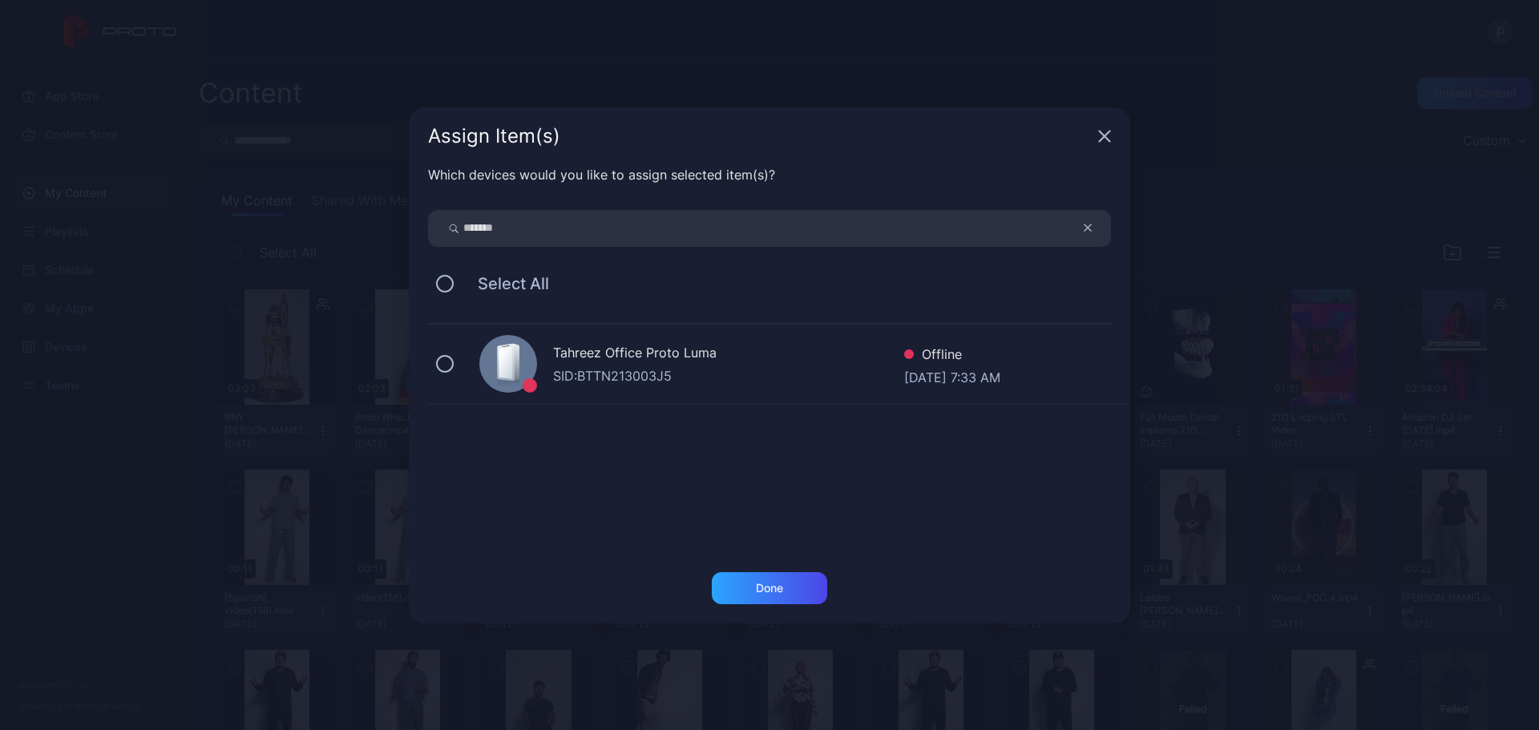
drag, startPoint x: 808, startPoint y: 349, endPoint x: 824, endPoint y: 490, distance: 141.2
click at [807, 350] on div "Tahreez Office Proto Luma" at bounding box center [728, 354] width 351 height 23
click at [809, 574] on div "Done" at bounding box center [769, 588] width 115 height 32
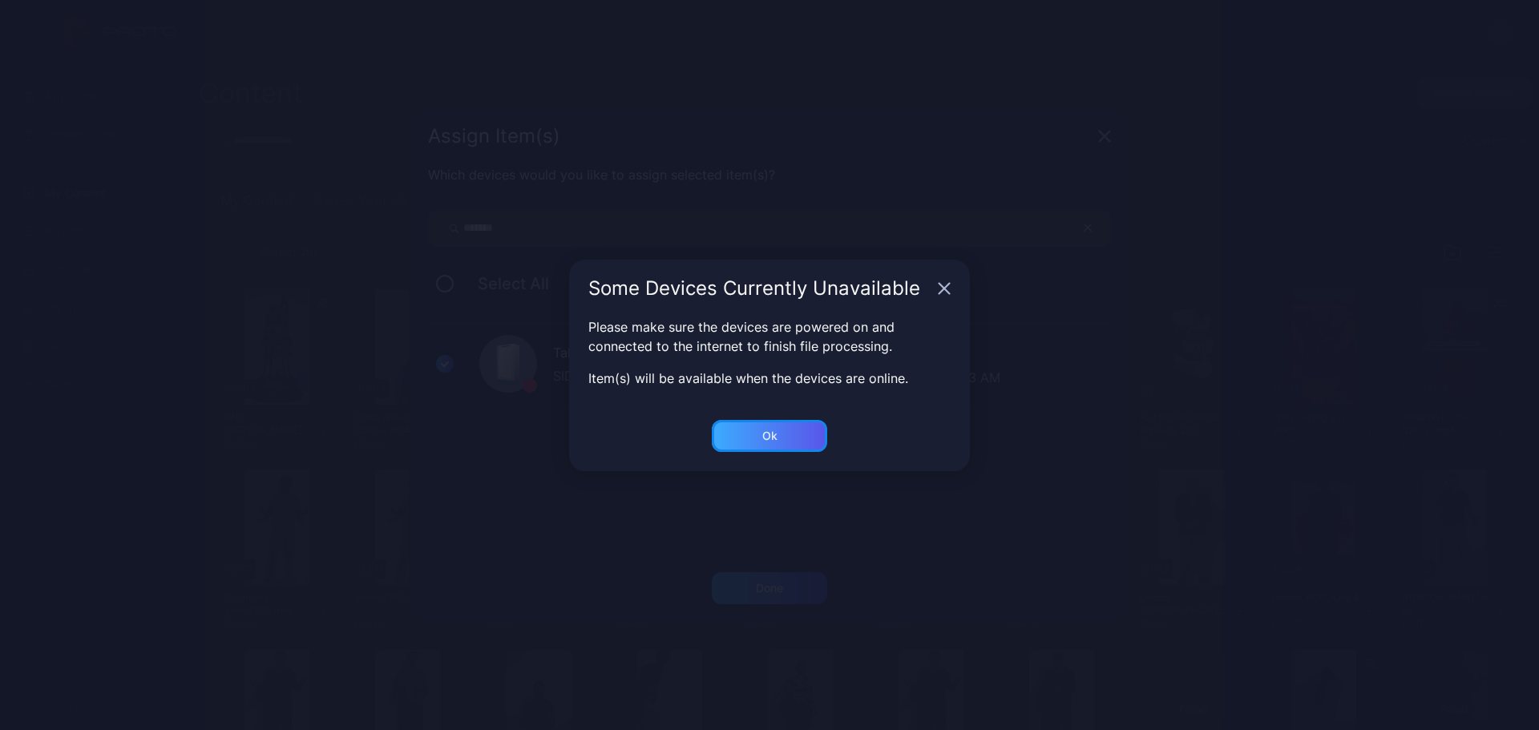
click at [784, 572] on div "Ok" at bounding box center [769, 588] width 115 height 32
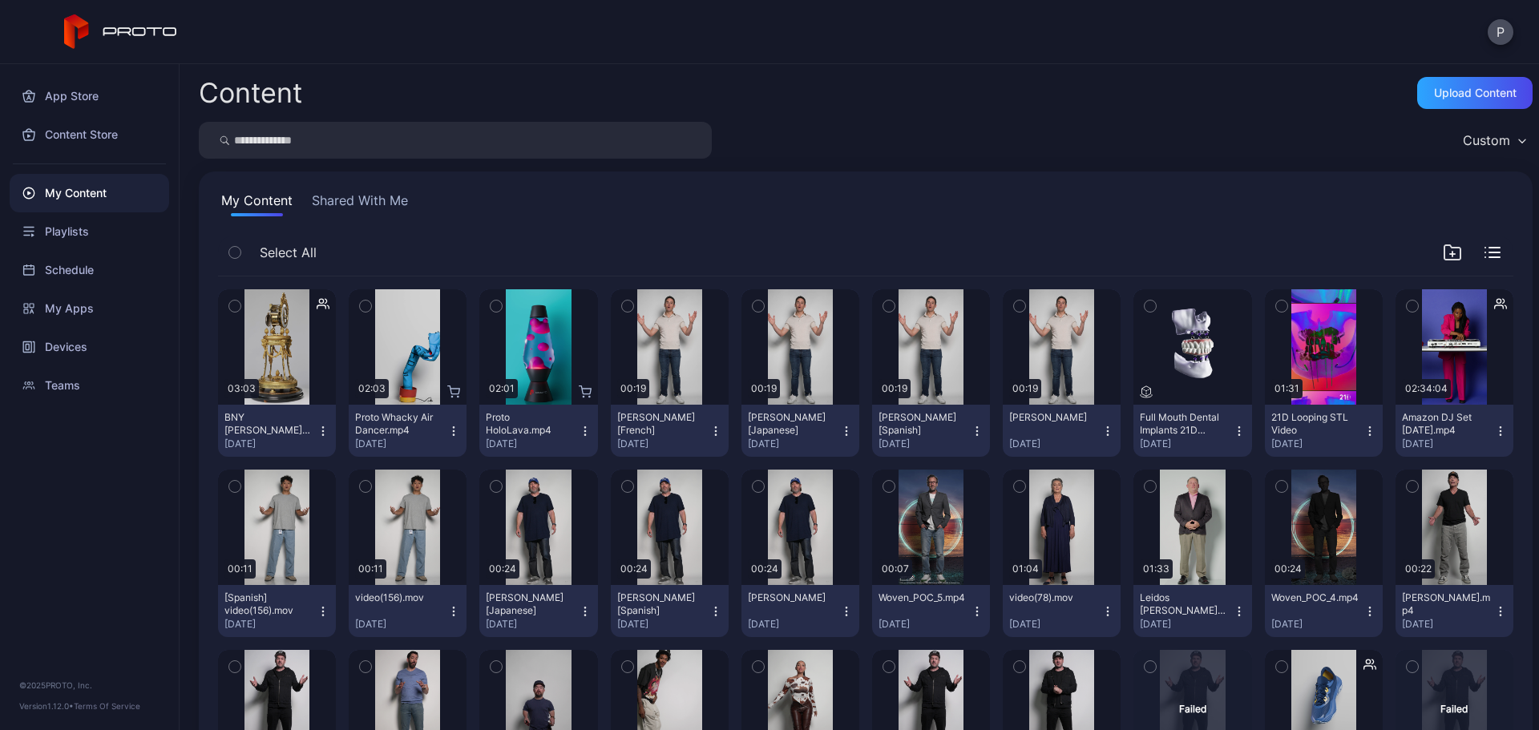
click at [572, 430] on div "Proto HoloLava.mp4 [DATE]" at bounding box center [532, 430] width 92 height 39
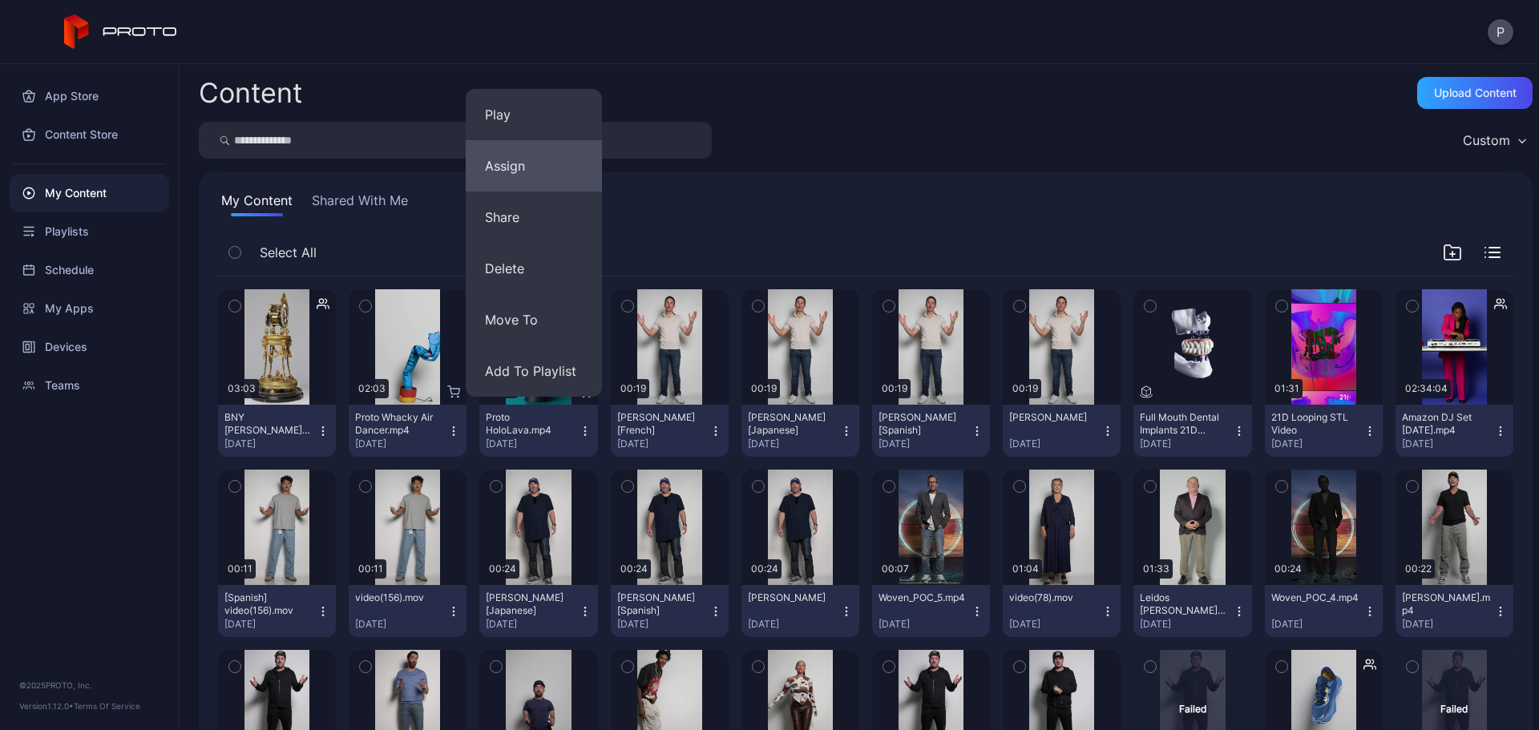
click at [542, 175] on button "Assign" at bounding box center [534, 165] width 136 height 51
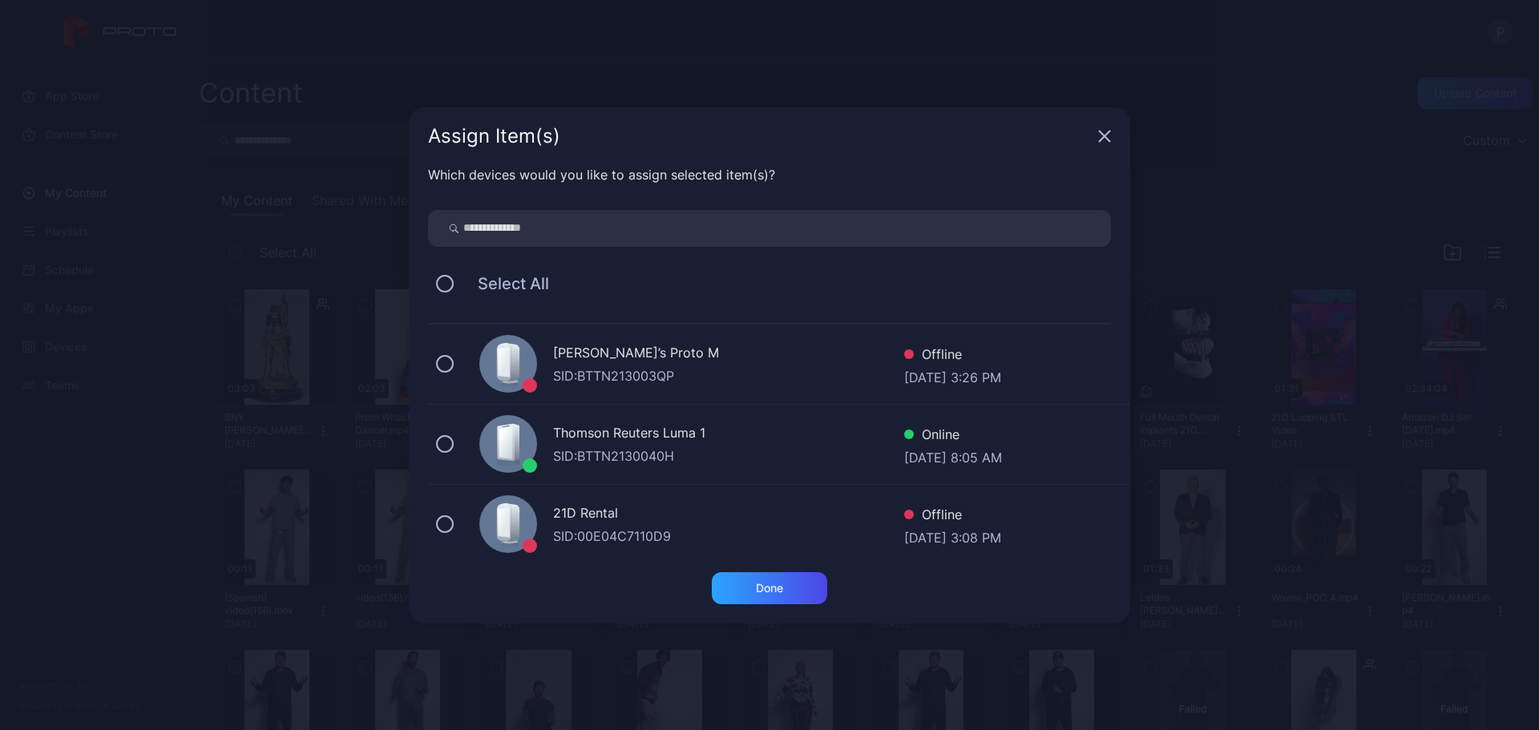
click at [717, 226] on input "search" at bounding box center [769, 228] width 683 height 37
type input "******"
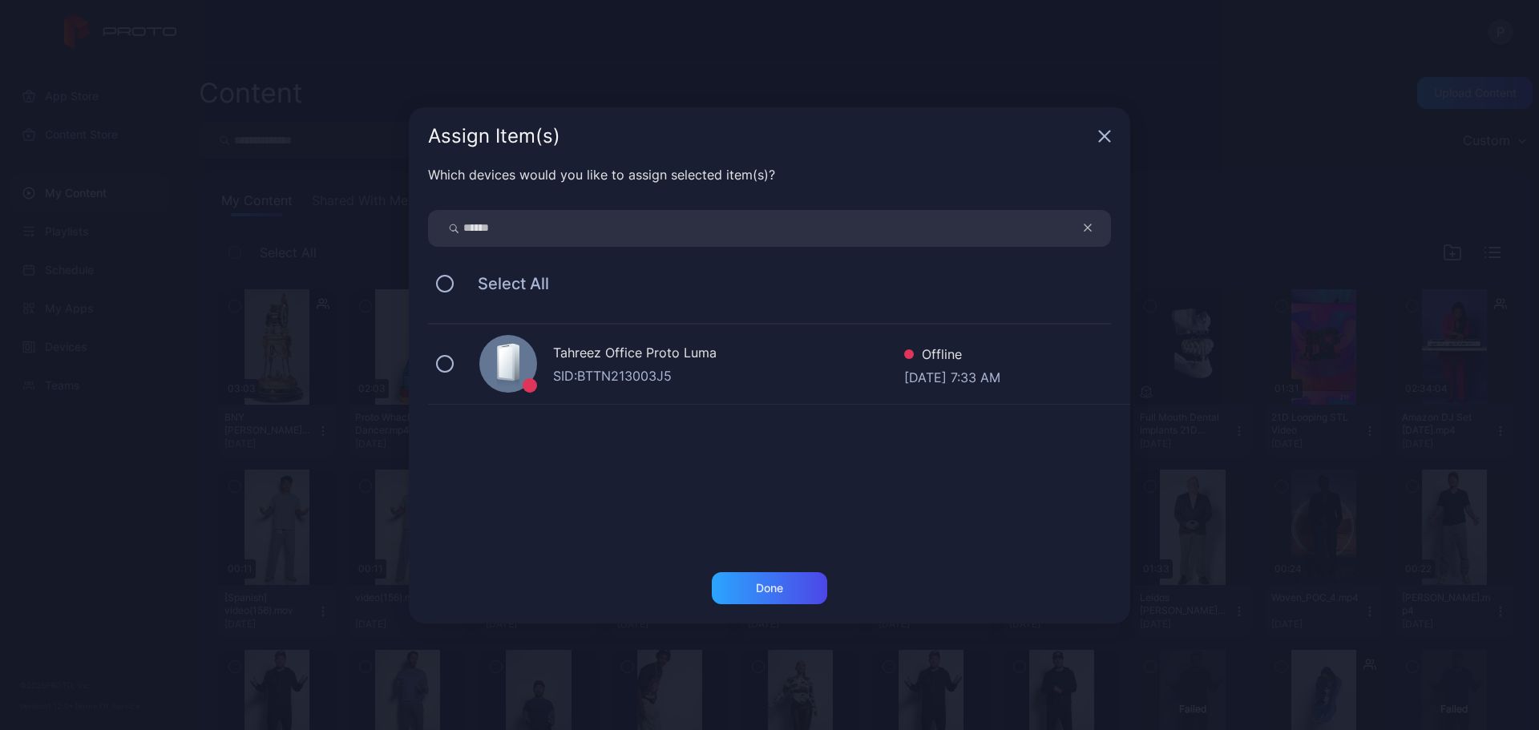
click at [874, 382] on div "SID: BTTN213003J5" at bounding box center [728, 375] width 351 height 19
click at [772, 600] on div "Done" at bounding box center [769, 588] width 115 height 32
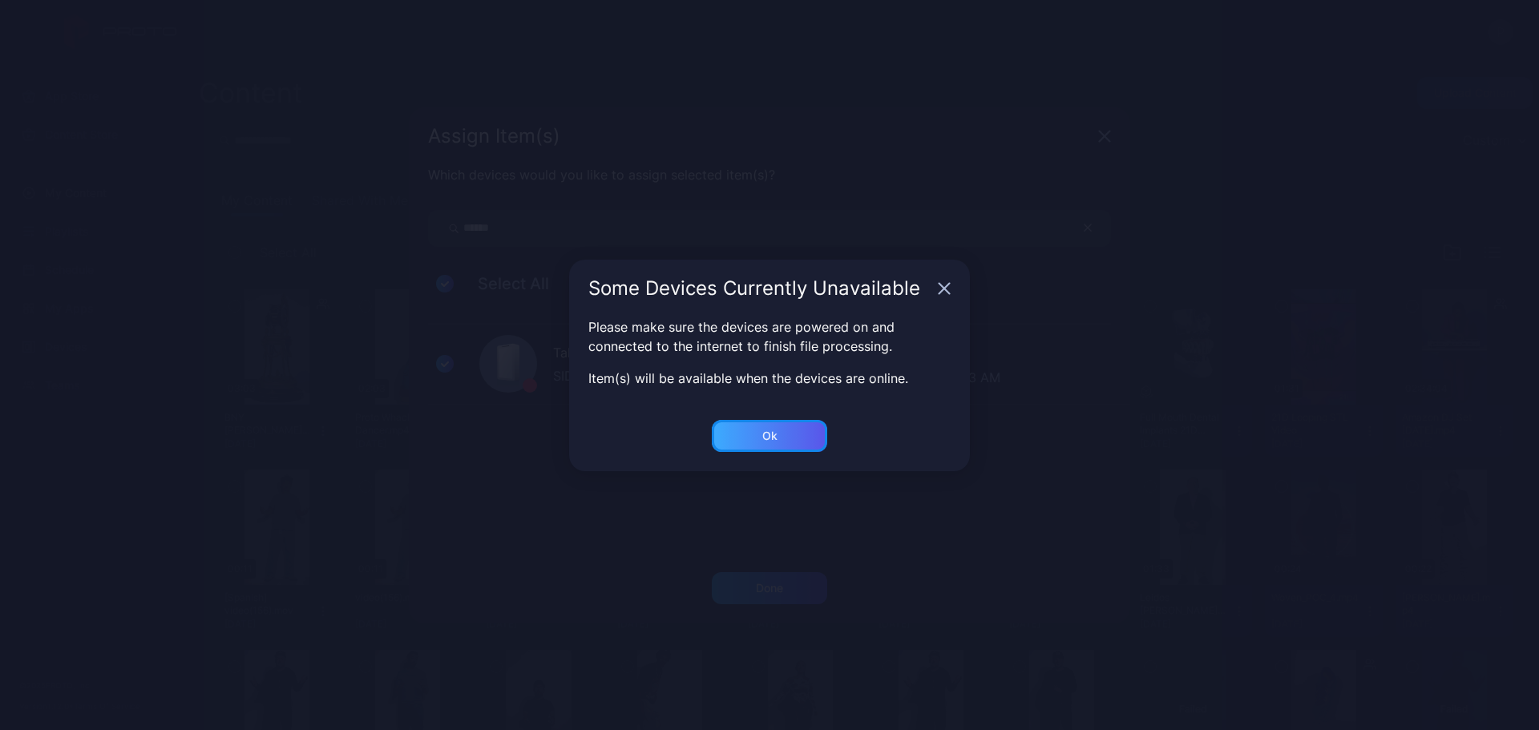
click at [818, 572] on div "Ok" at bounding box center [769, 588] width 115 height 32
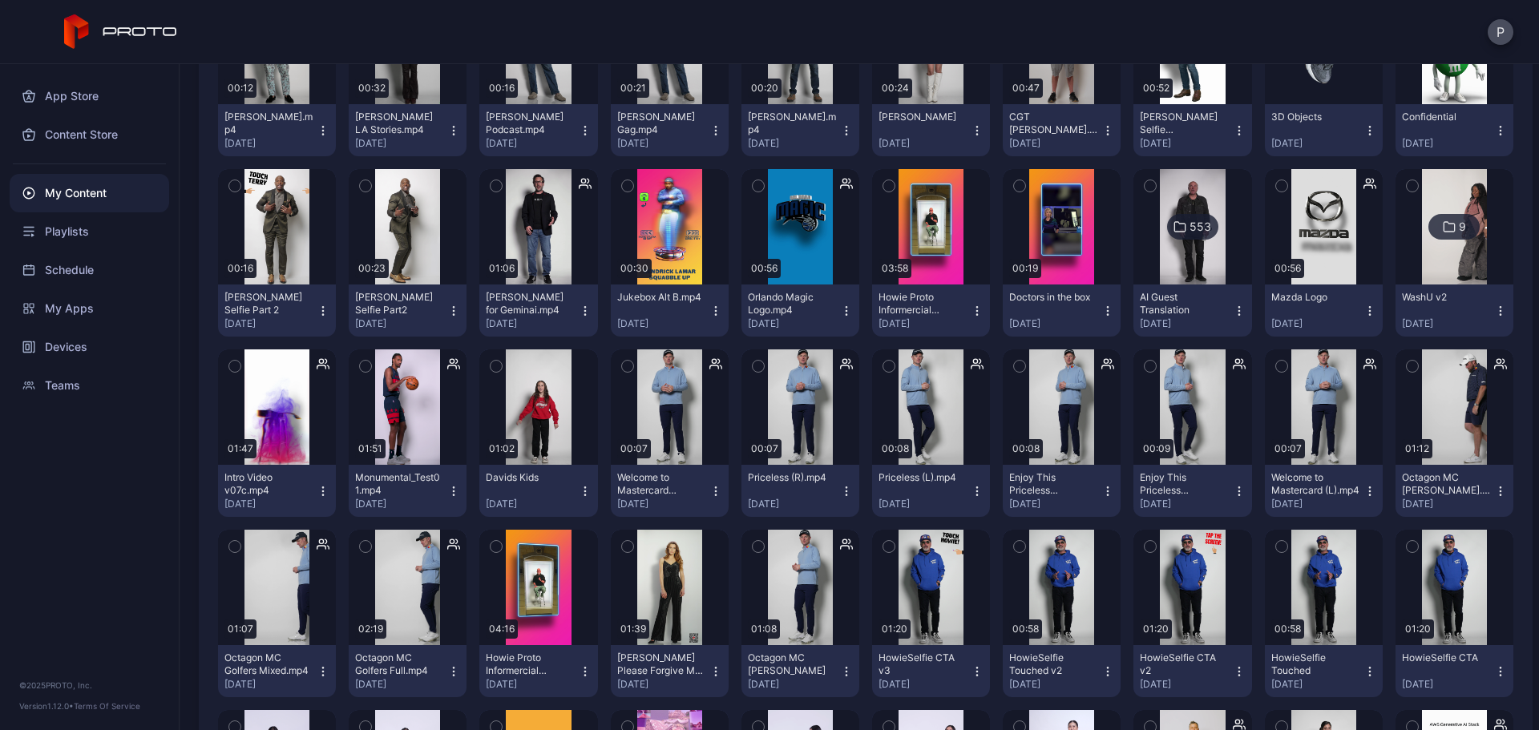
scroll to position [1710, 0]
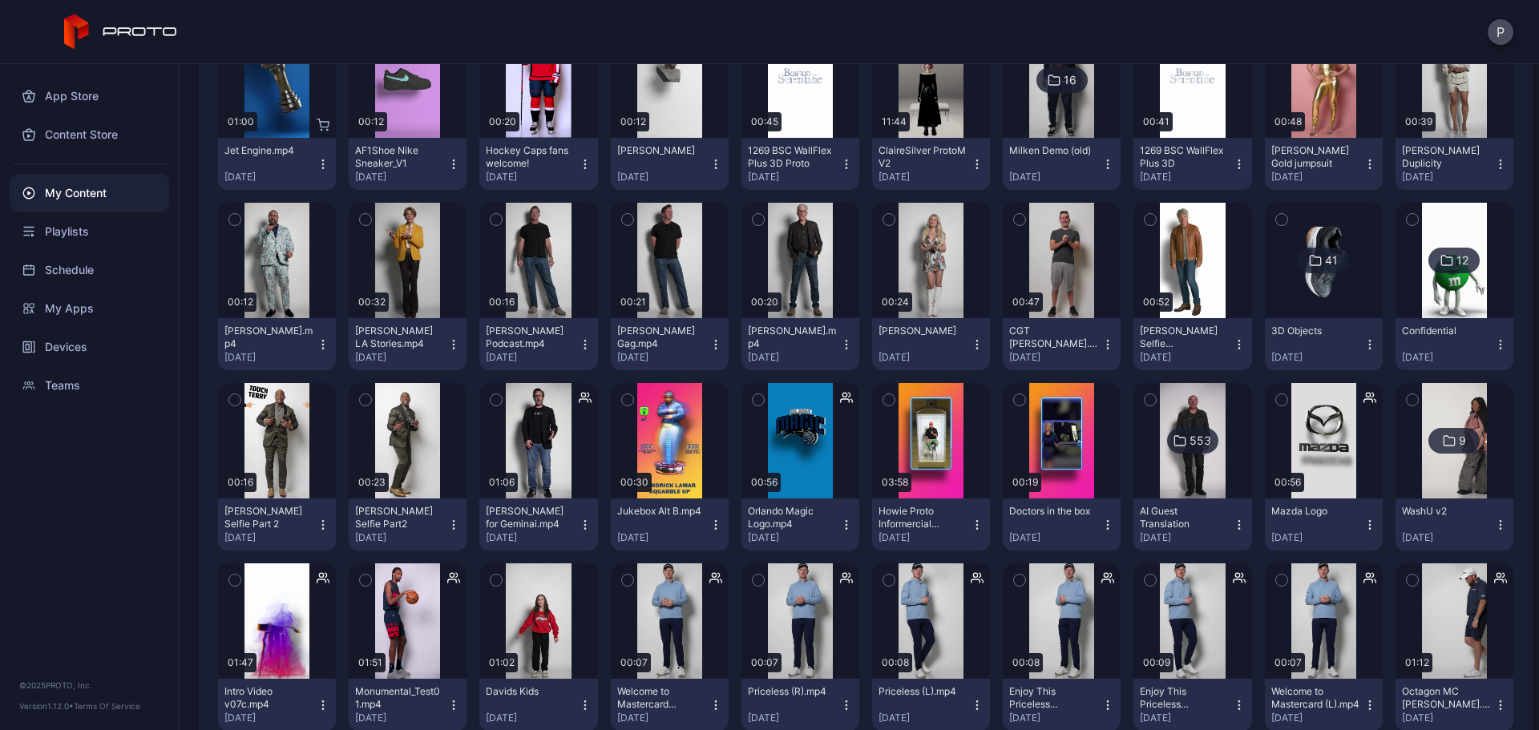
click at [1310, 302] on img at bounding box center [1323, 260] width 65 height 115
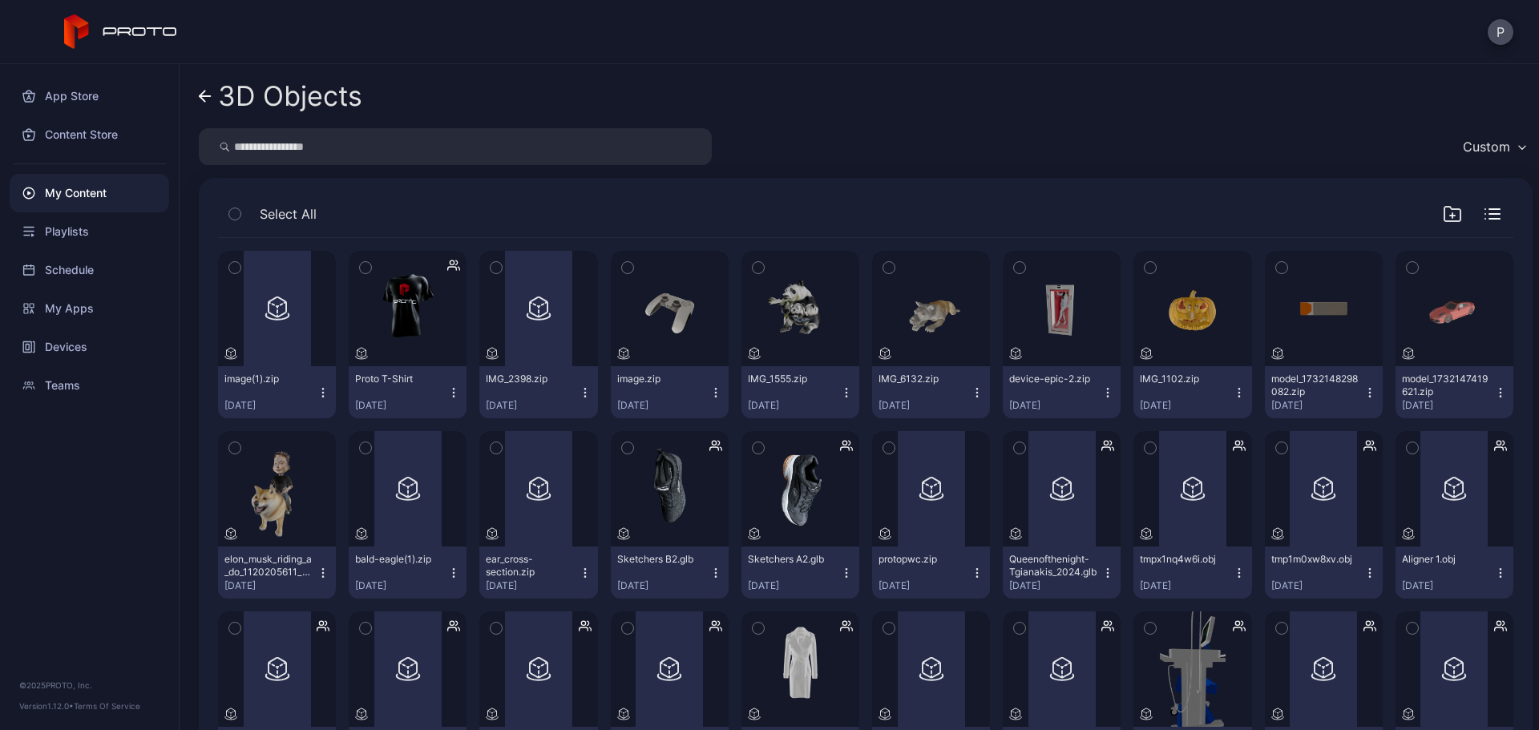
click at [198, 87] on div "3D Objects Custom Select All Preview image(1).zip [DATE] Preview Proto T-Shirt …" at bounding box center [860, 397] width 1360 height 666
click at [201, 102] on icon at bounding box center [205, 97] width 13 height 14
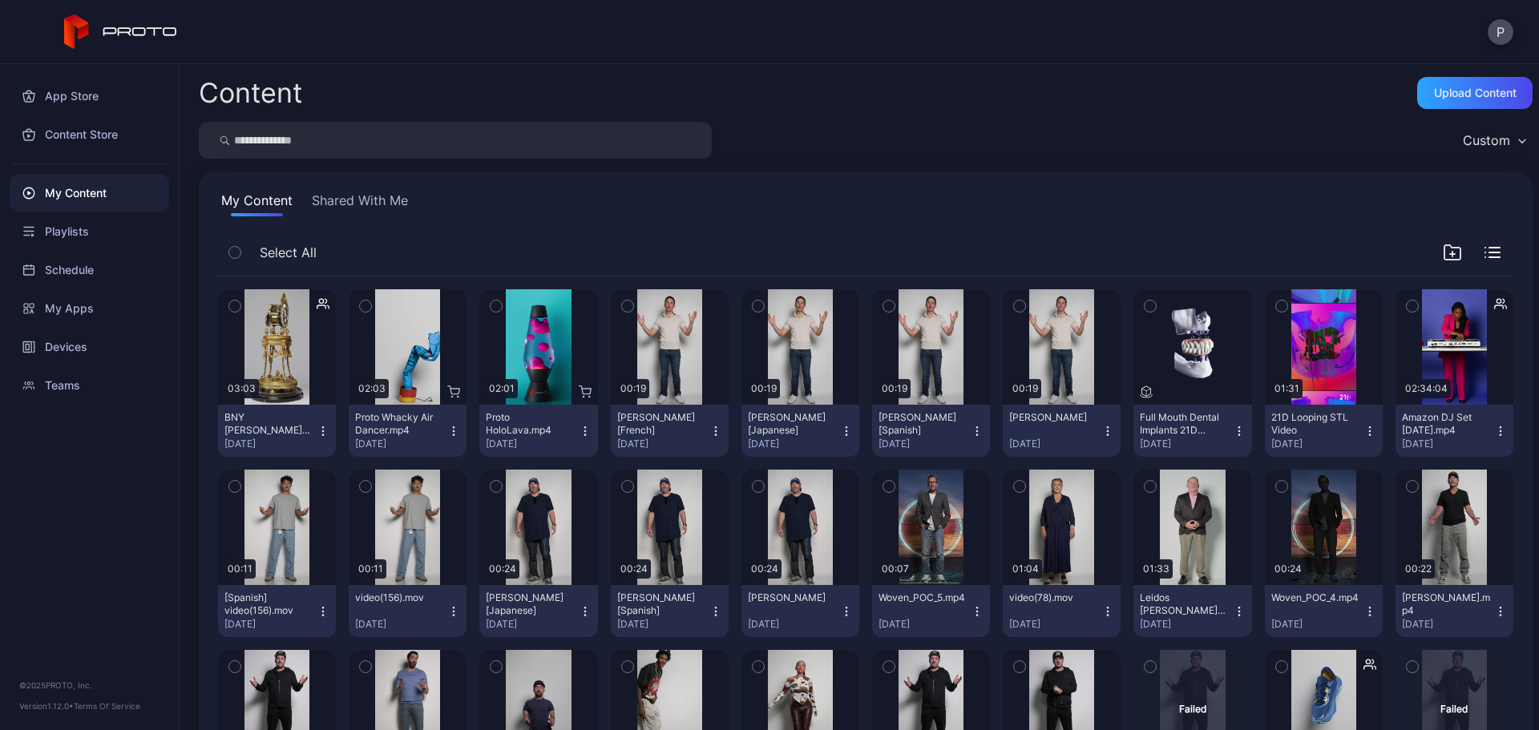
click at [113, 194] on div "My Content" at bounding box center [90, 193] width 160 height 38
click at [99, 192] on div "My Content" at bounding box center [90, 193] width 160 height 38
click at [101, 347] on div "Devices" at bounding box center [90, 347] width 160 height 38
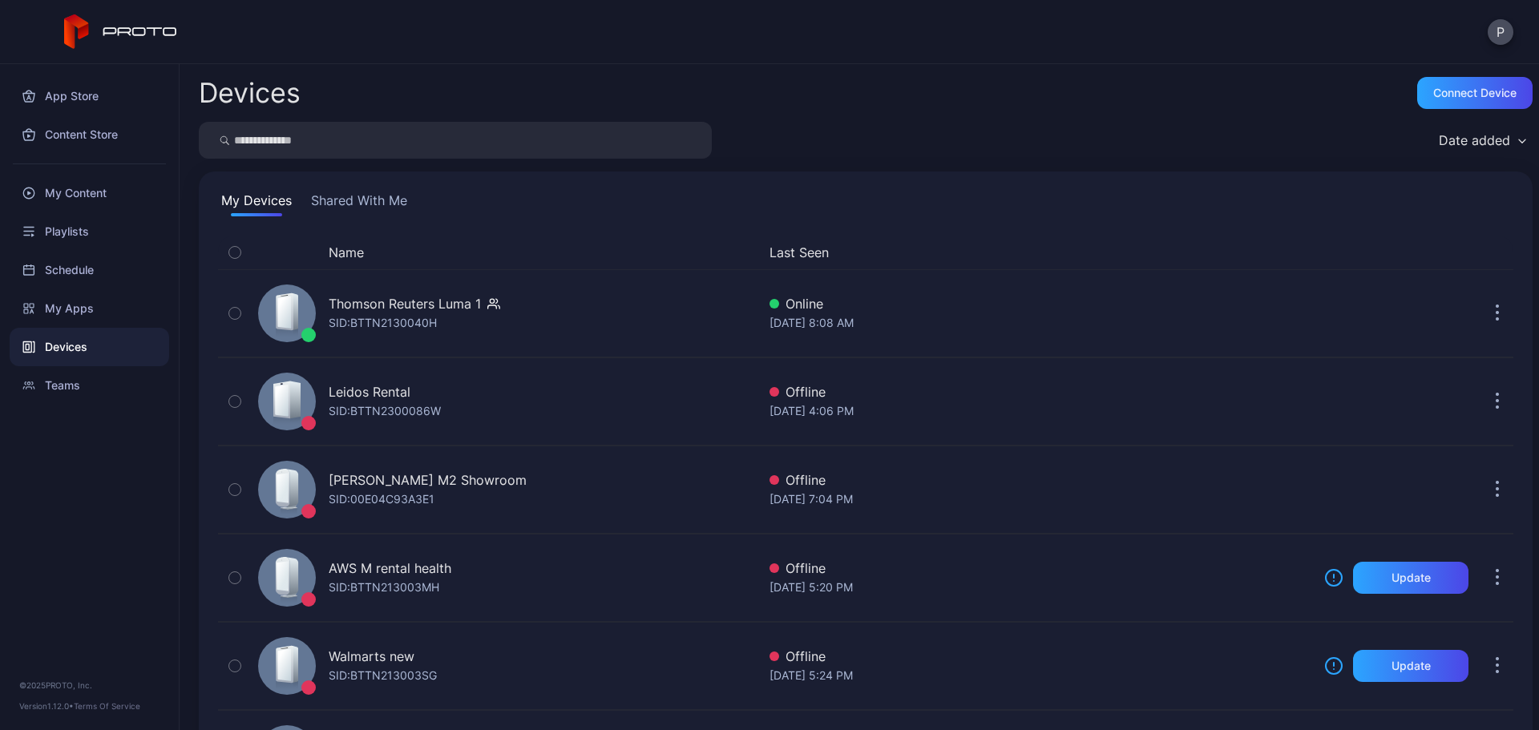
click at [548, 135] on input "search" at bounding box center [455, 140] width 513 height 37
type input "*******"
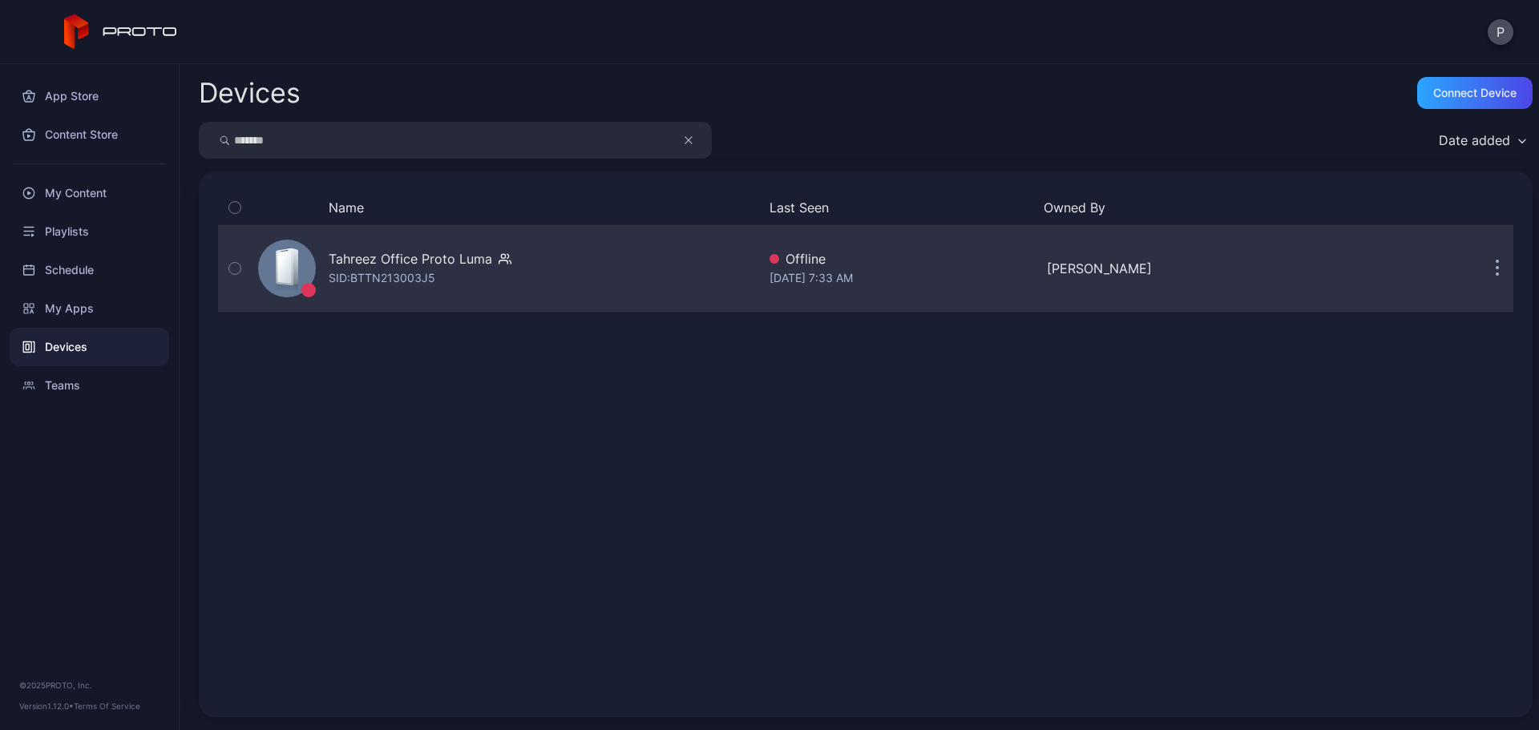
click at [711, 287] on div "Tahreez Office Proto [PERSON_NAME]: BTTN213003J5" at bounding box center [504, 268] width 505 height 80
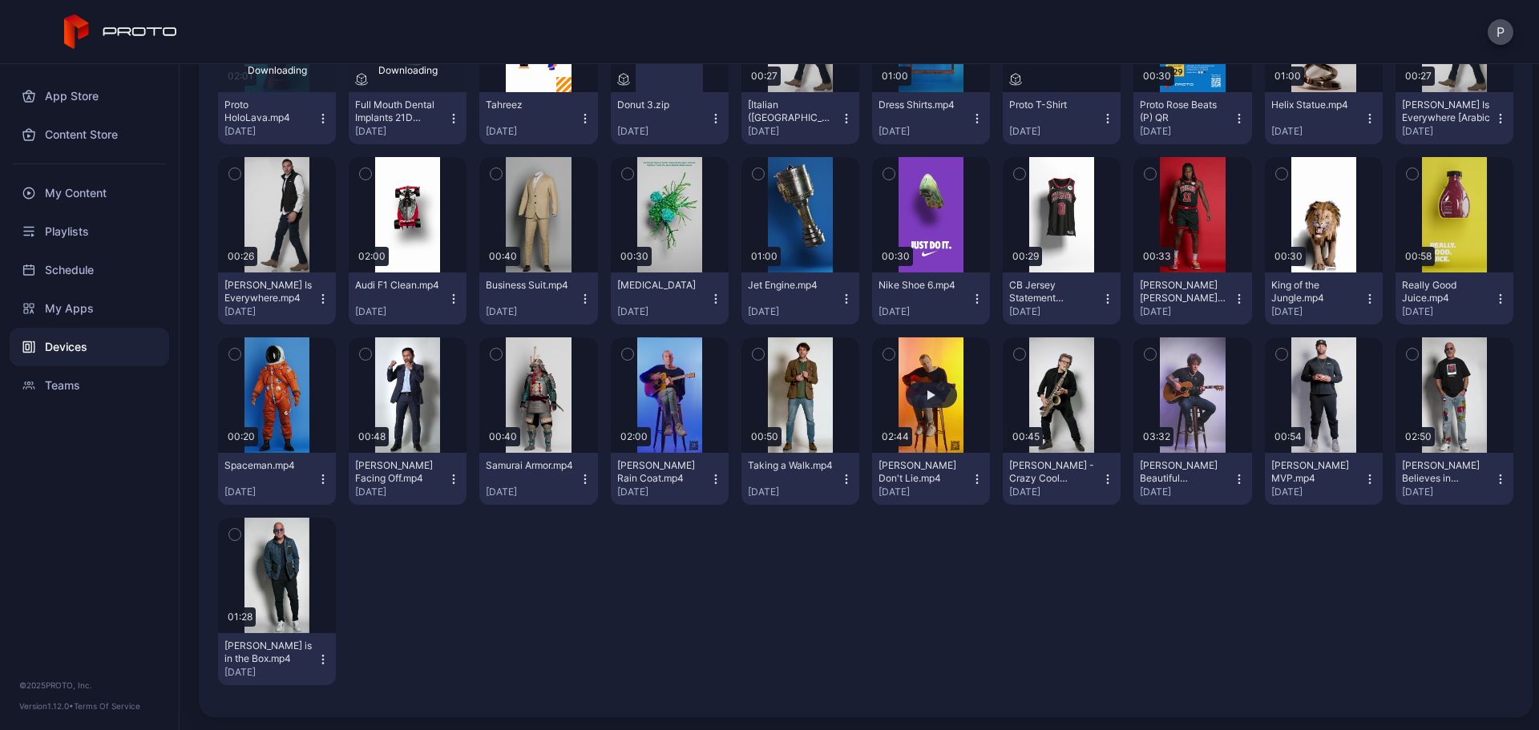
scroll to position [318, 0]
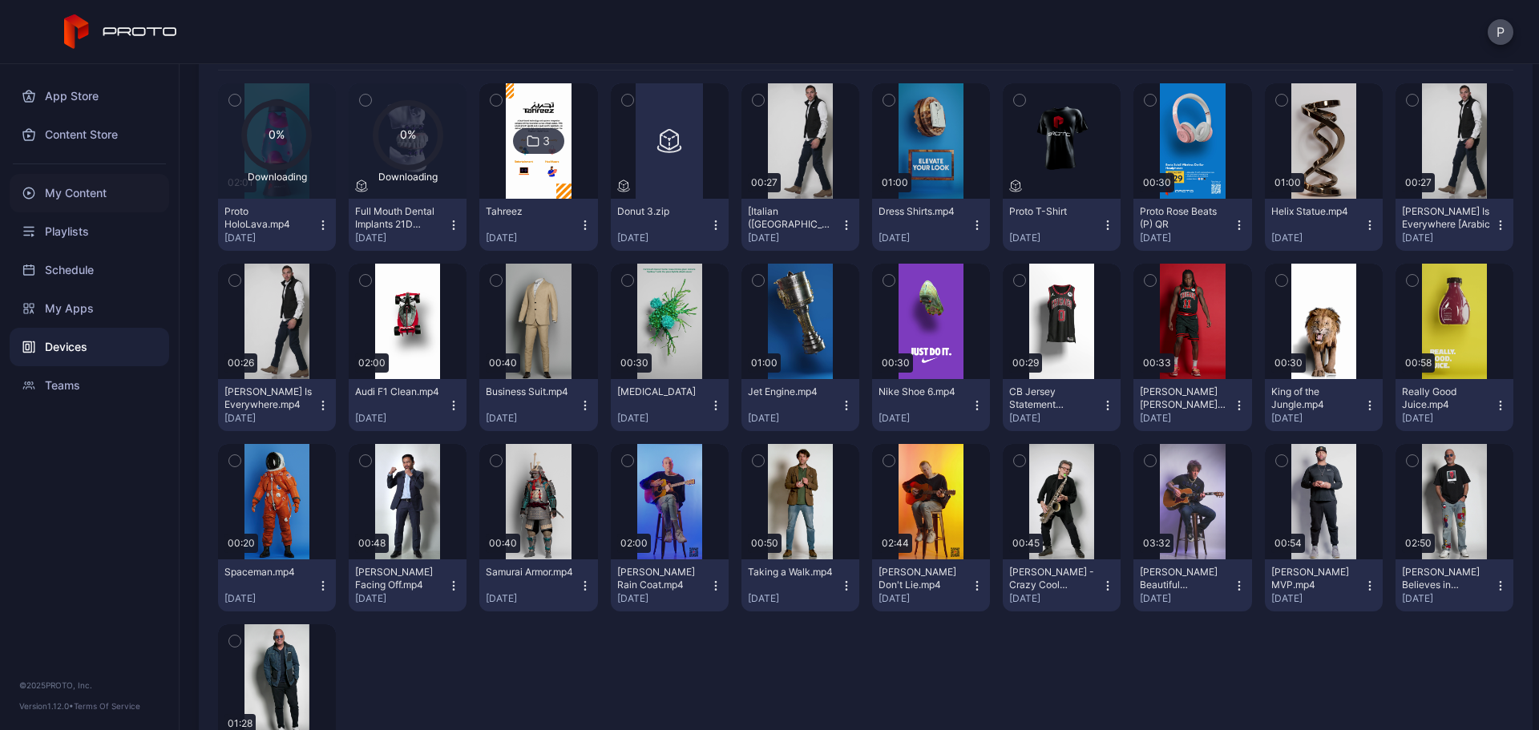
click at [107, 178] on div "My Content" at bounding box center [90, 193] width 160 height 38
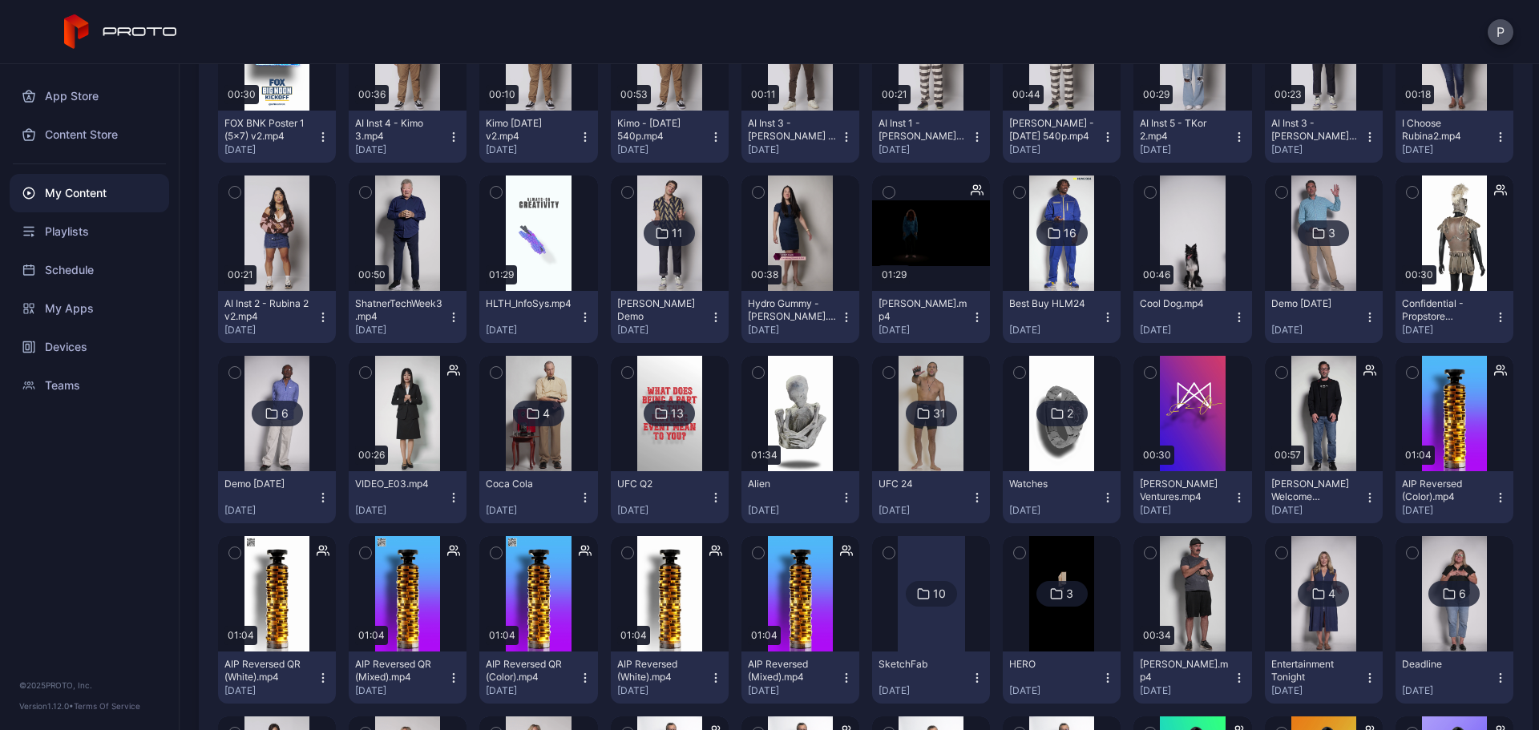
scroll to position [4275, 0]
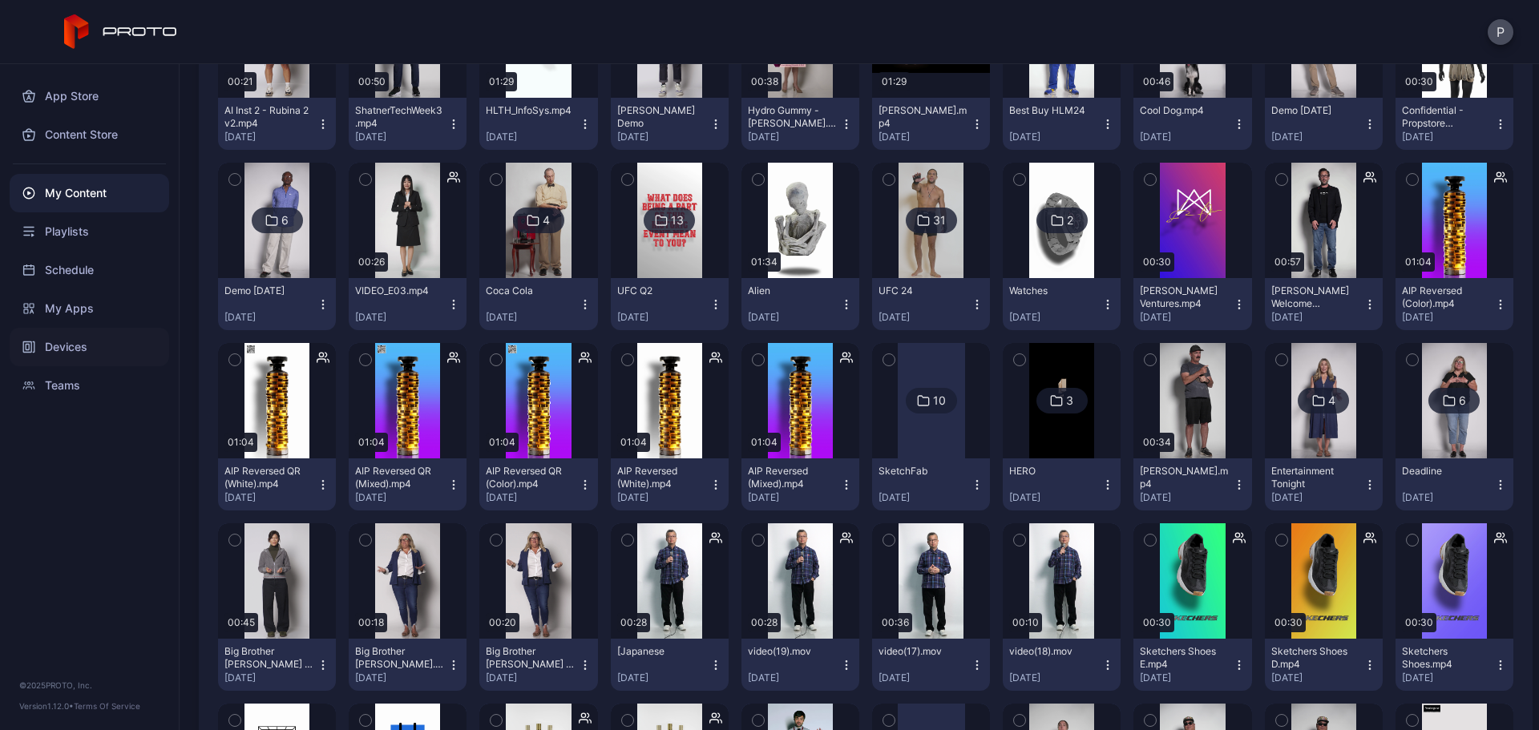
click at [67, 345] on div "Devices" at bounding box center [90, 347] width 160 height 38
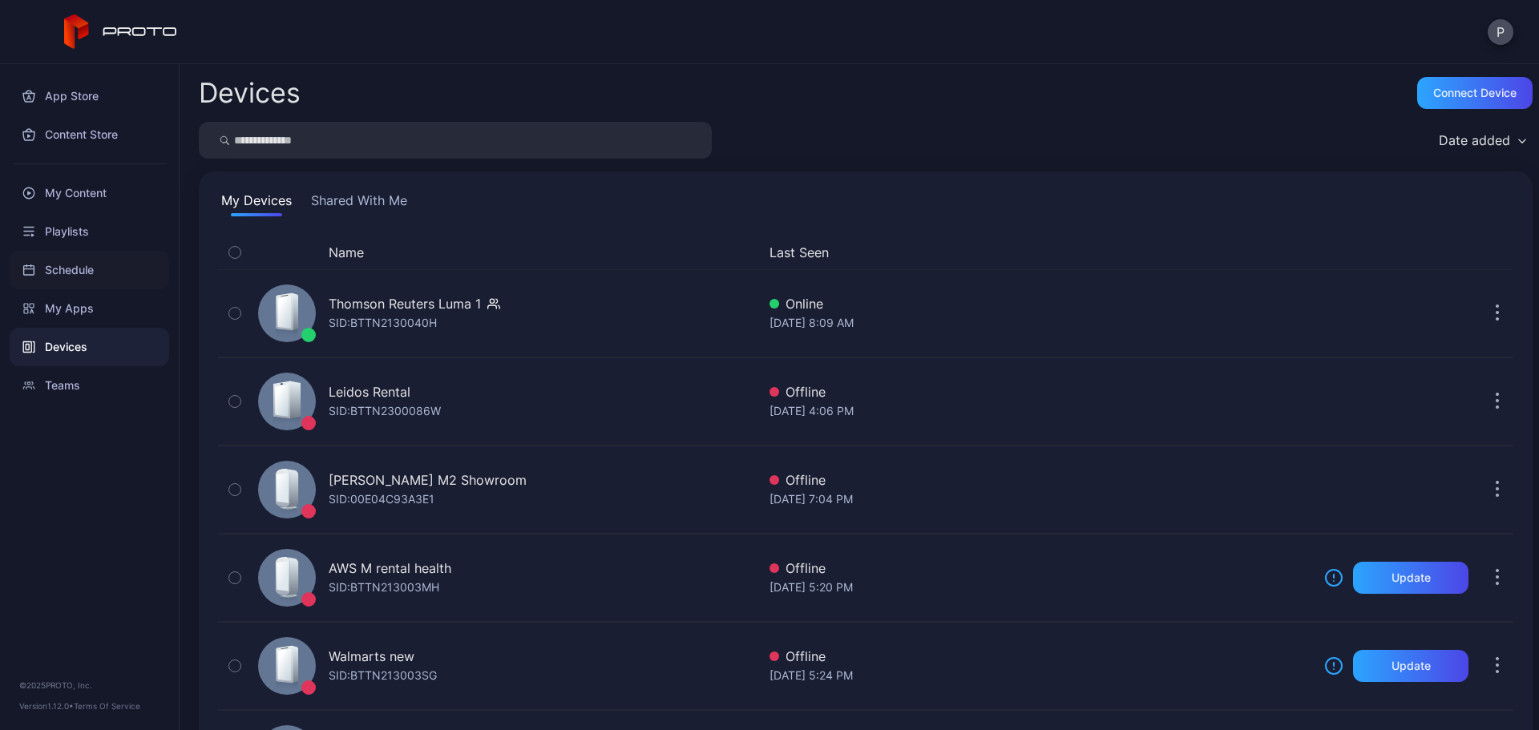
click at [110, 287] on div "Schedule" at bounding box center [90, 270] width 160 height 38
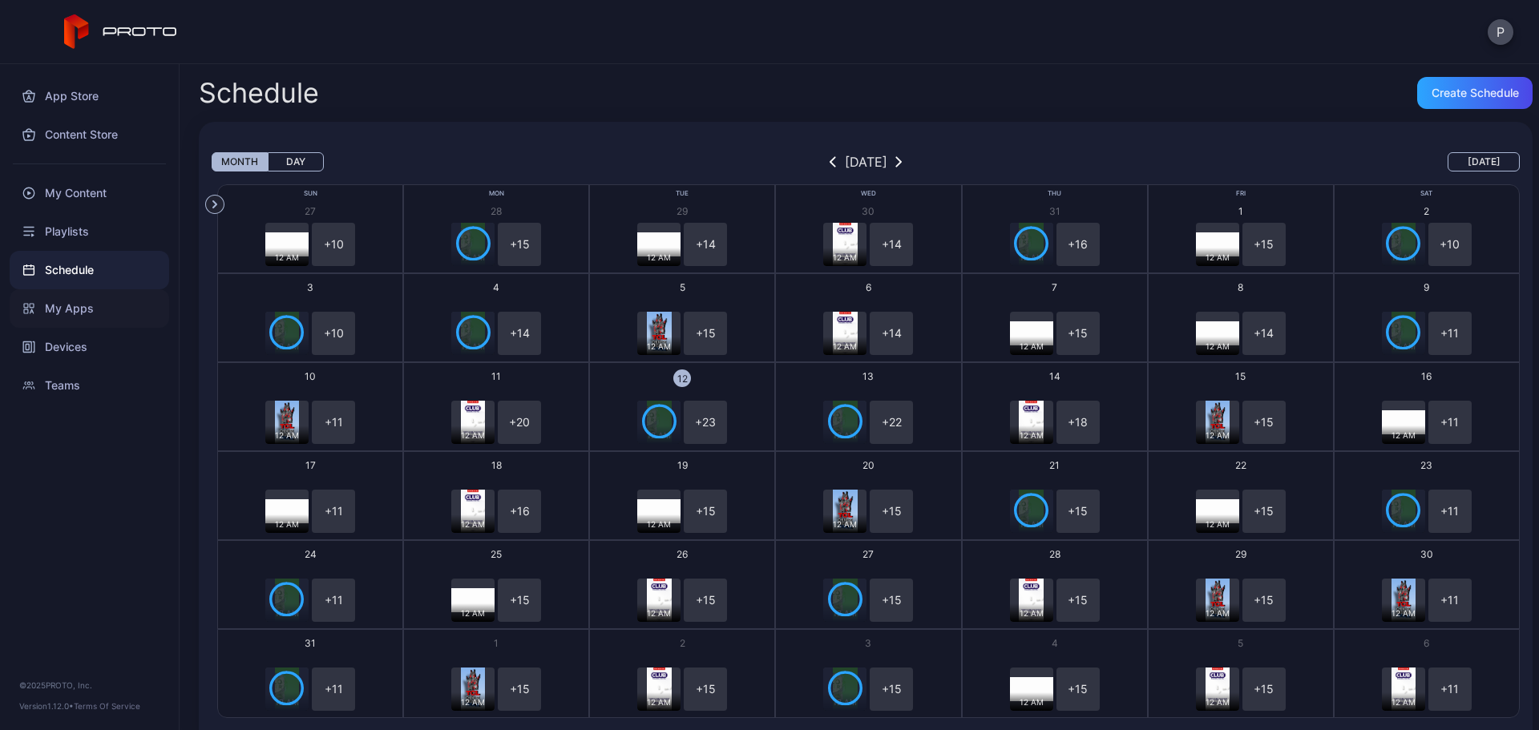
click at [116, 295] on div "My Apps" at bounding box center [90, 308] width 160 height 38
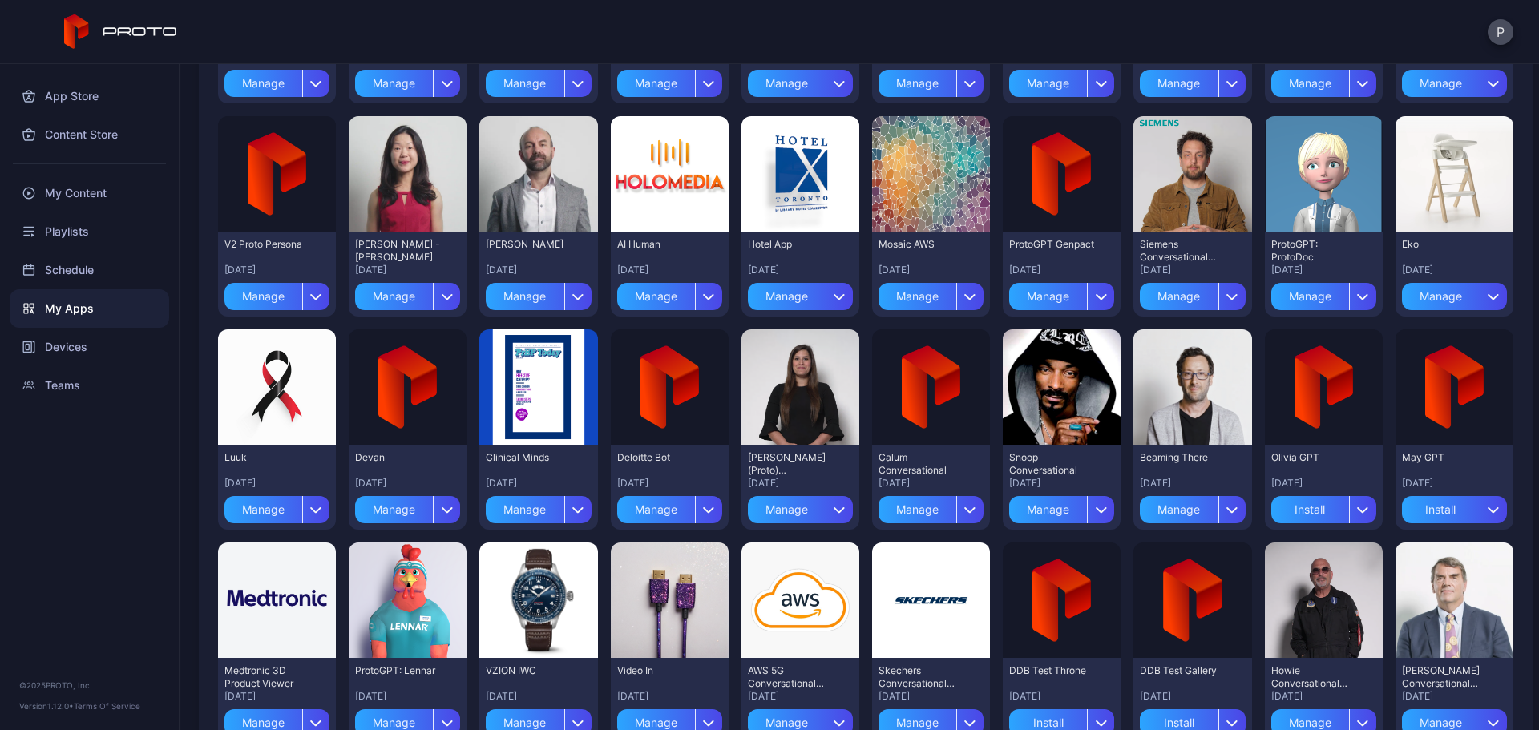
scroll to position [2351, 0]
